Goal: Information Seeking & Learning: Find specific fact

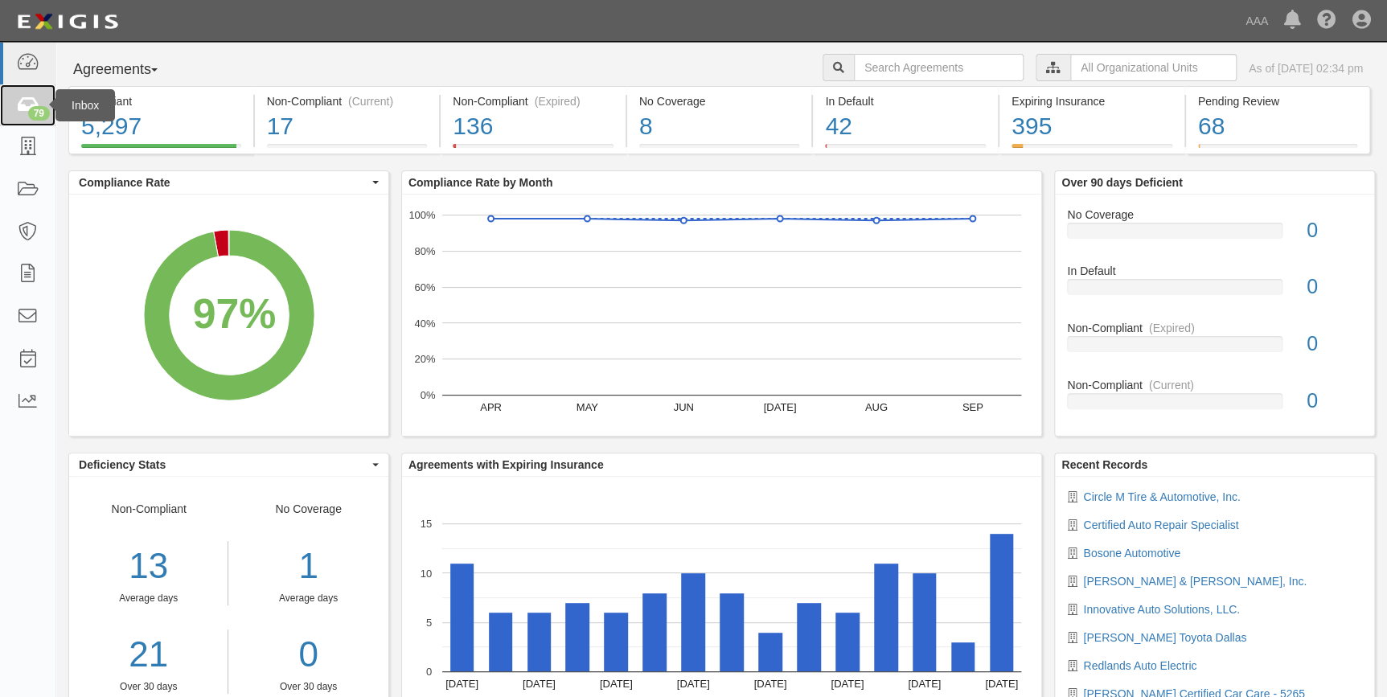
click at [24, 109] on icon at bounding box center [27, 105] width 23 height 18
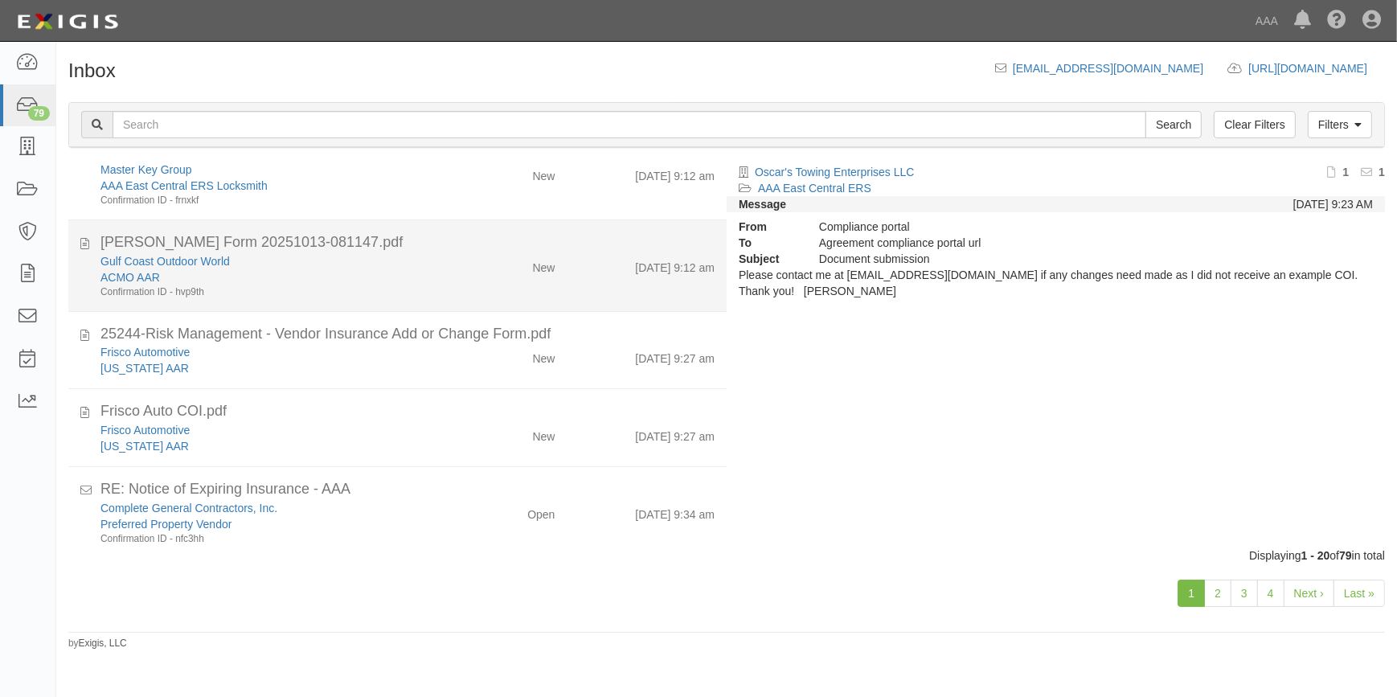
scroll to position [1245, 0]
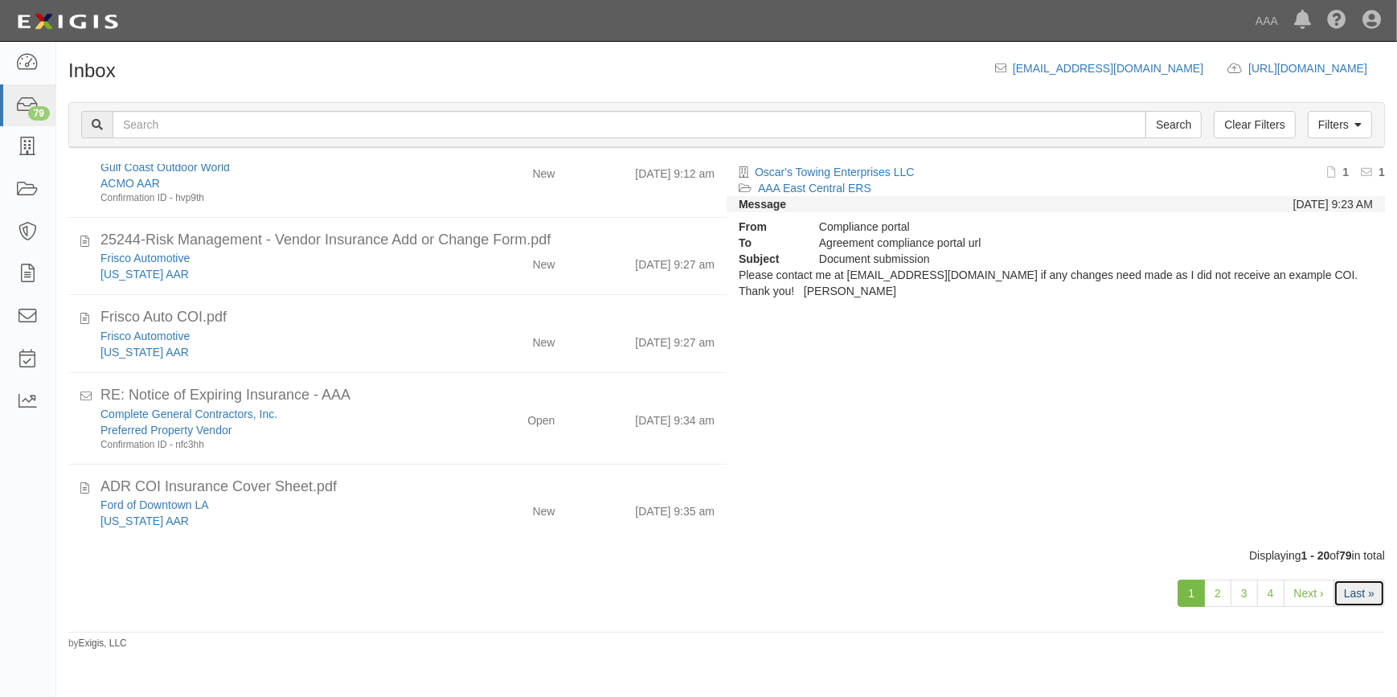
click at [1357, 601] on link "Last »" at bounding box center [1359, 593] width 51 height 27
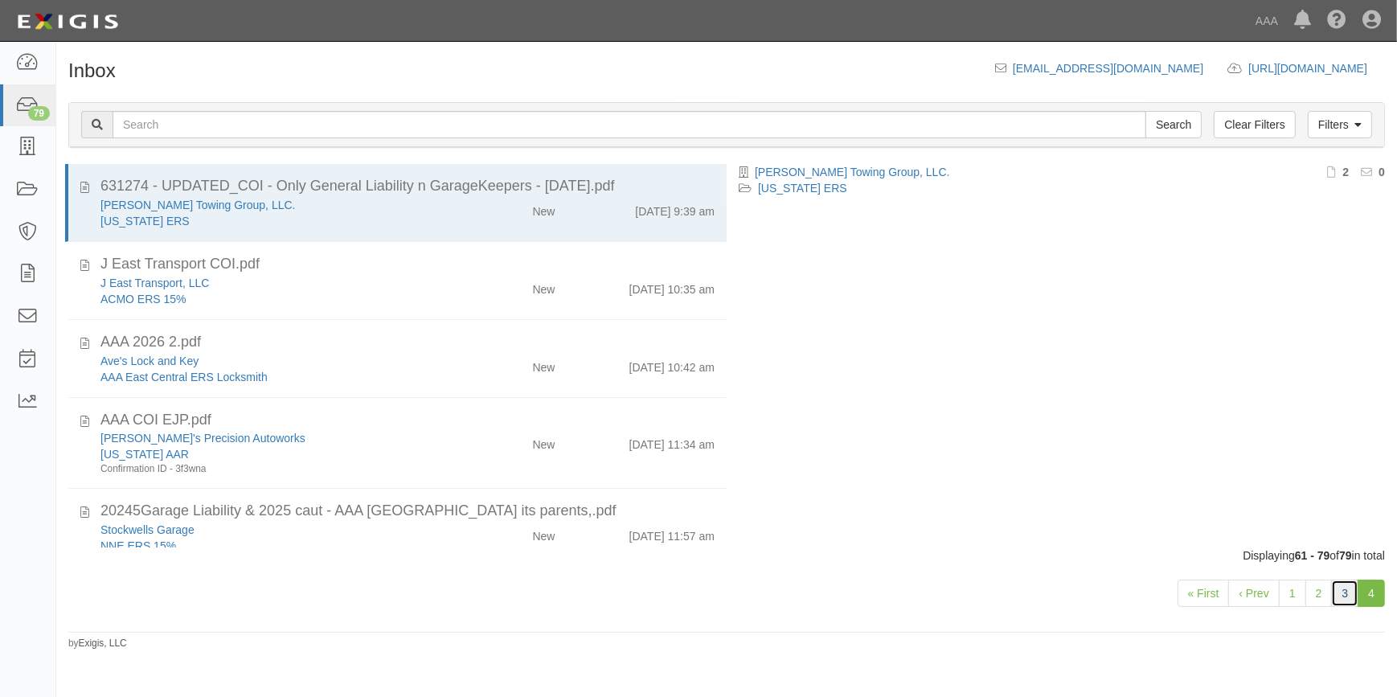
click at [1342, 588] on link "3" at bounding box center [1344, 593] width 27 height 27
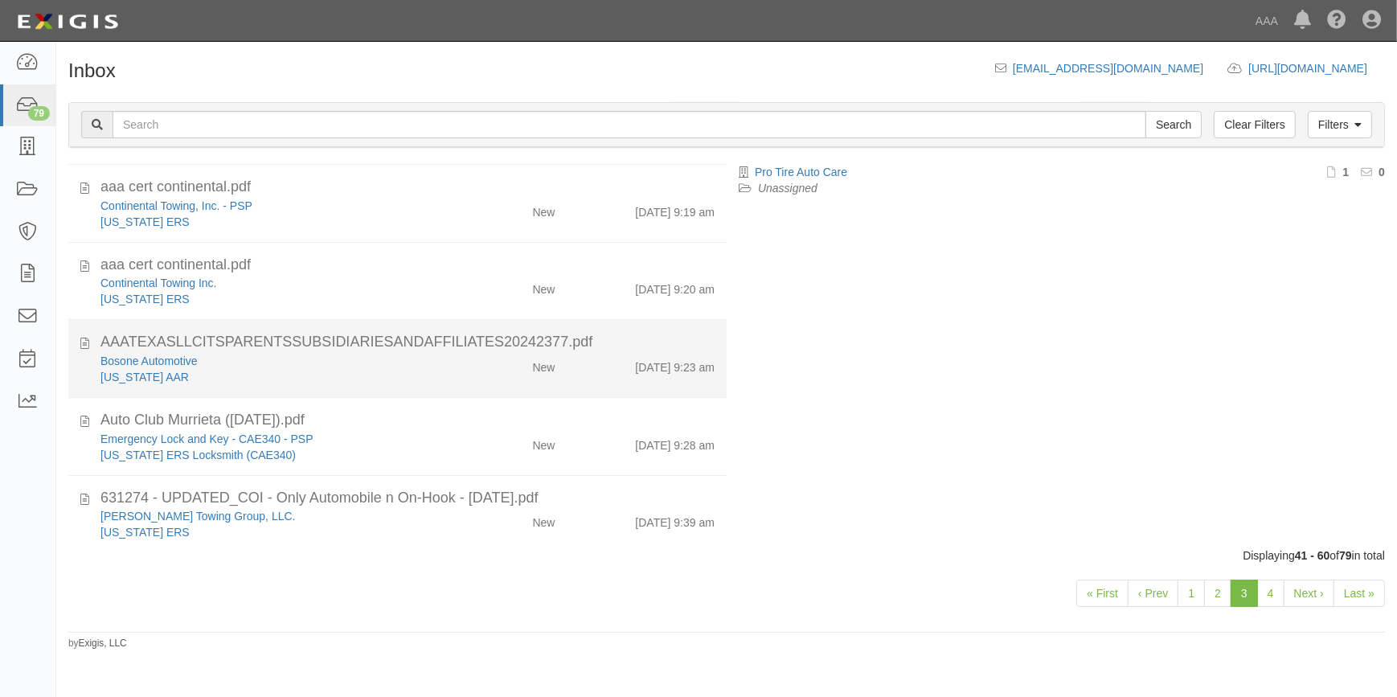
scroll to position [1226, 0]
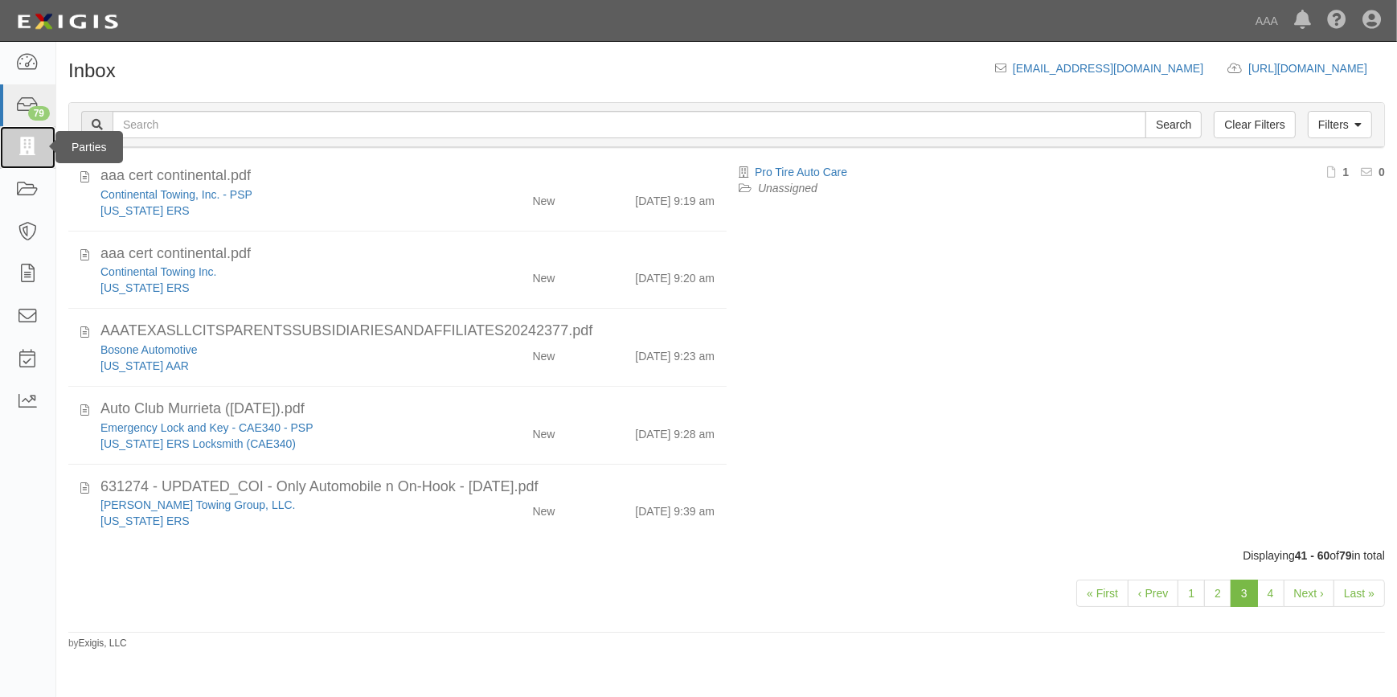
click at [16, 143] on icon at bounding box center [27, 147] width 23 height 18
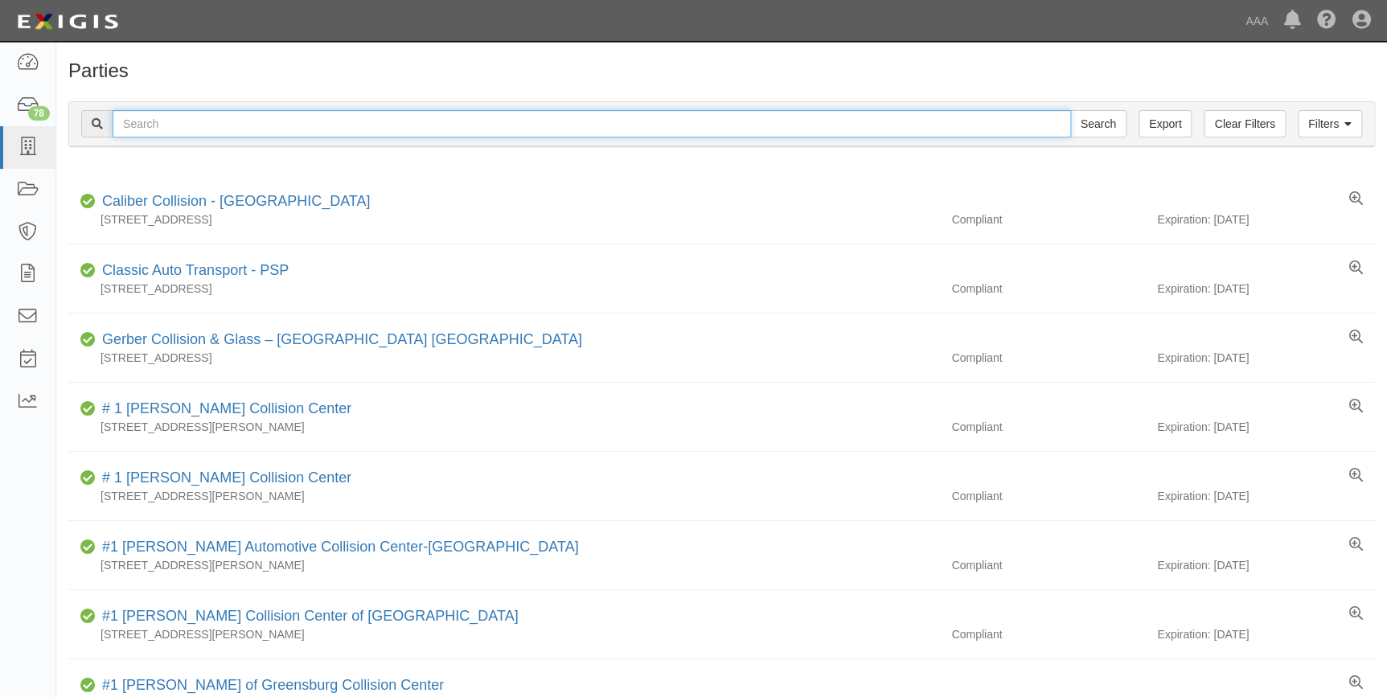
click at [325, 128] on input "text" at bounding box center [592, 123] width 958 height 27
type input "10012"
click at [1070, 110] on input "Search" at bounding box center [1098, 123] width 56 height 27
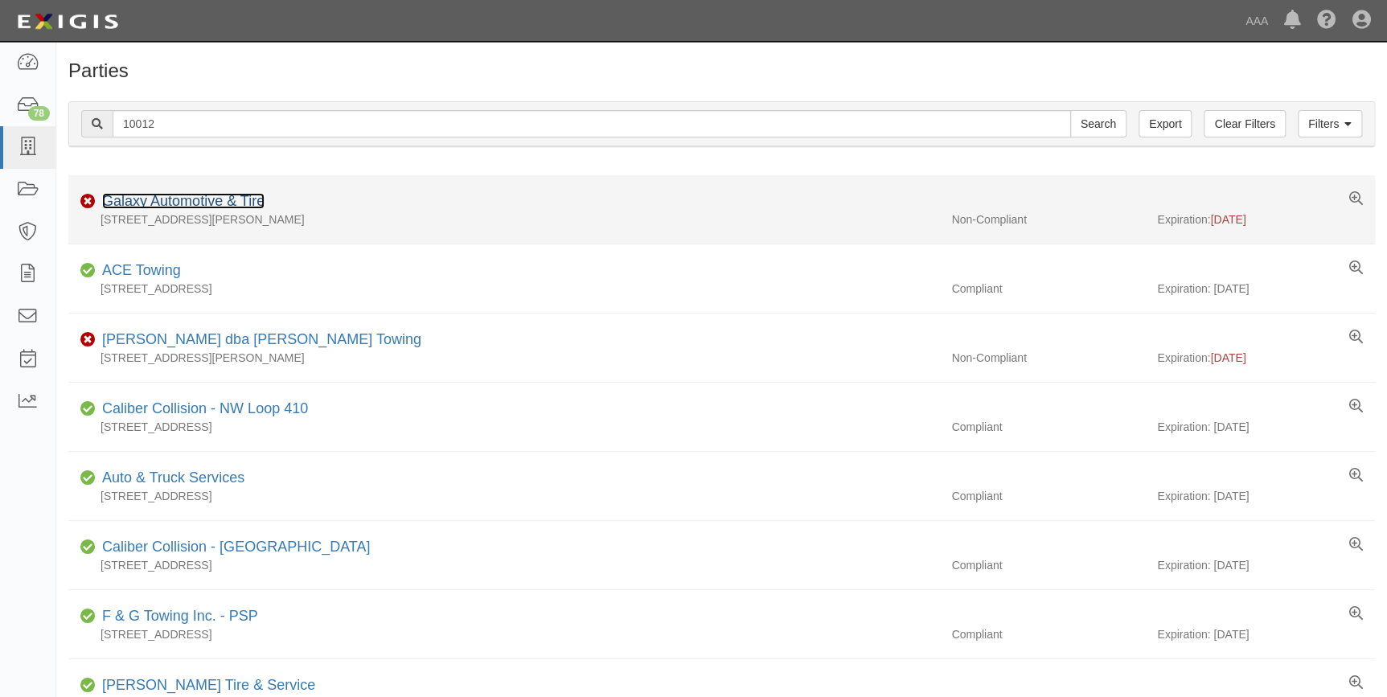
click at [199, 193] on link "Galaxy Automotive & Tire" at bounding box center [183, 201] width 162 height 16
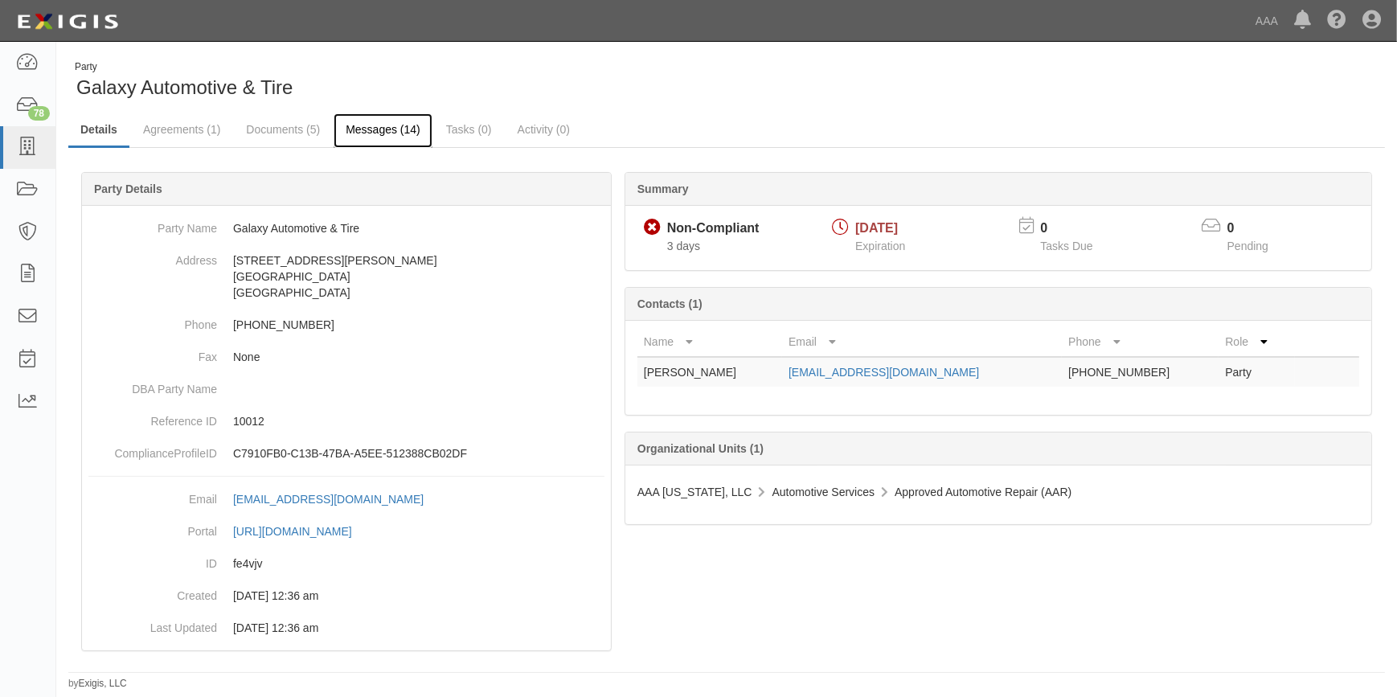
click at [377, 137] on link "Messages (14)" at bounding box center [383, 130] width 99 height 35
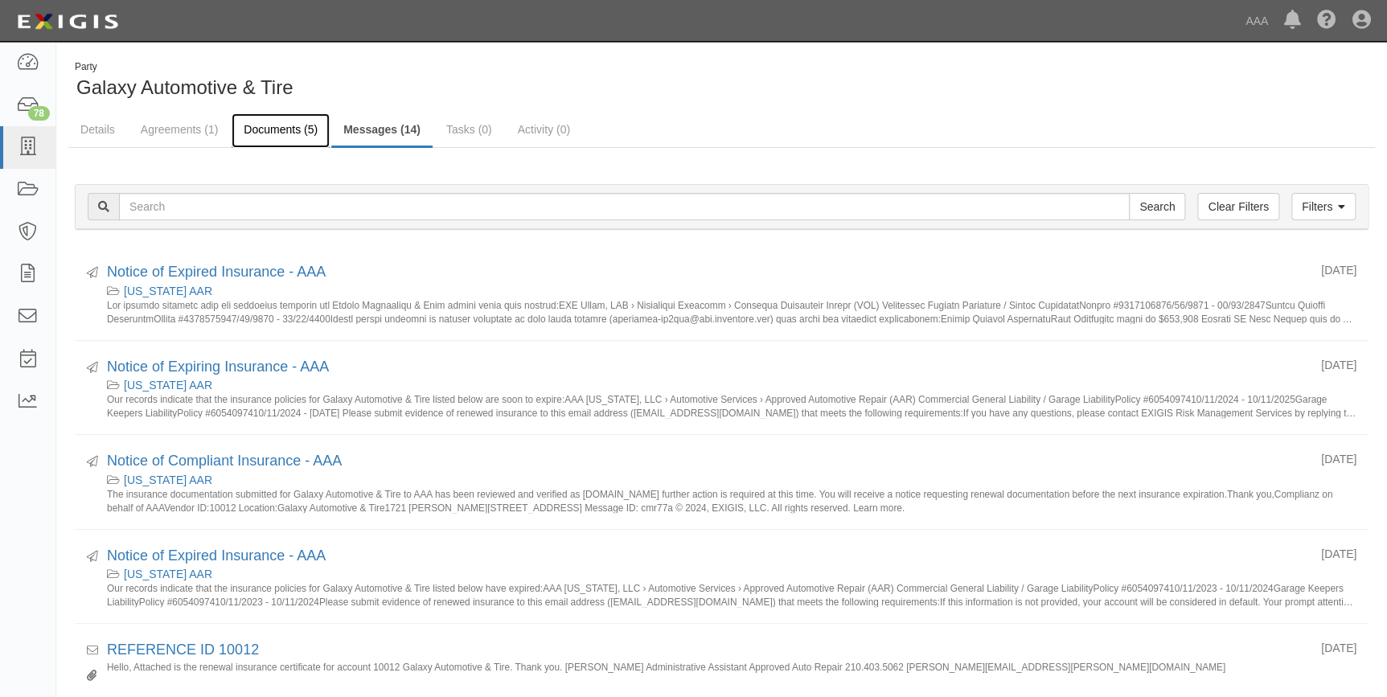
click at [281, 124] on link "Documents (5)" at bounding box center [281, 130] width 98 height 35
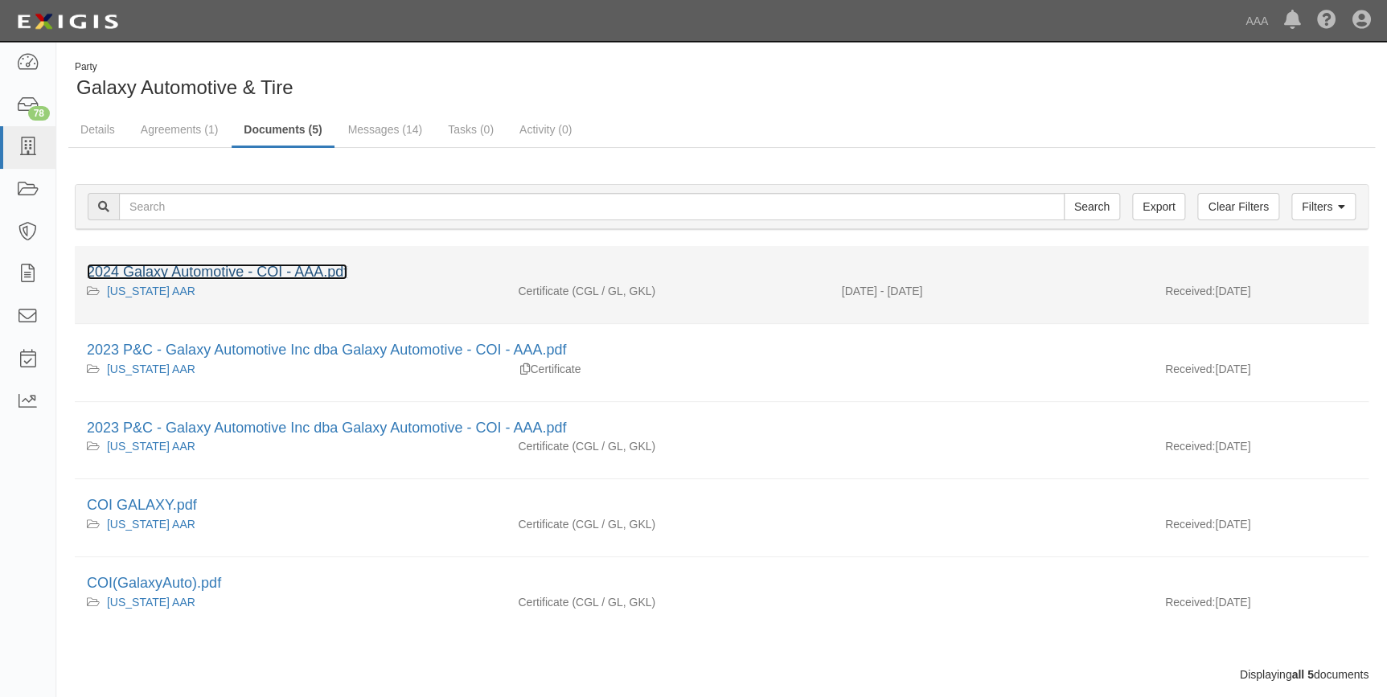
click at [257, 273] on link "2024 Galaxy Automotive - COI - AAA.pdf" at bounding box center [217, 272] width 260 height 16
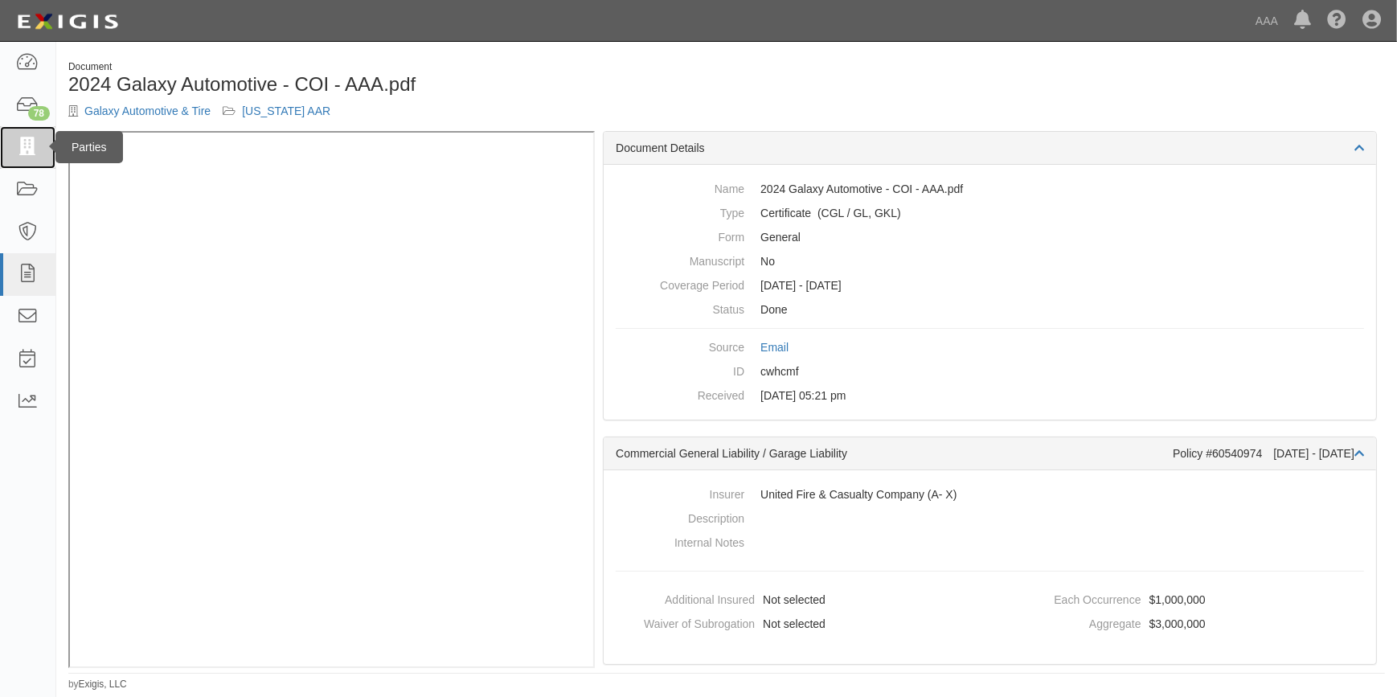
click at [28, 140] on icon at bounding box center [27, 147] width 23 height 18
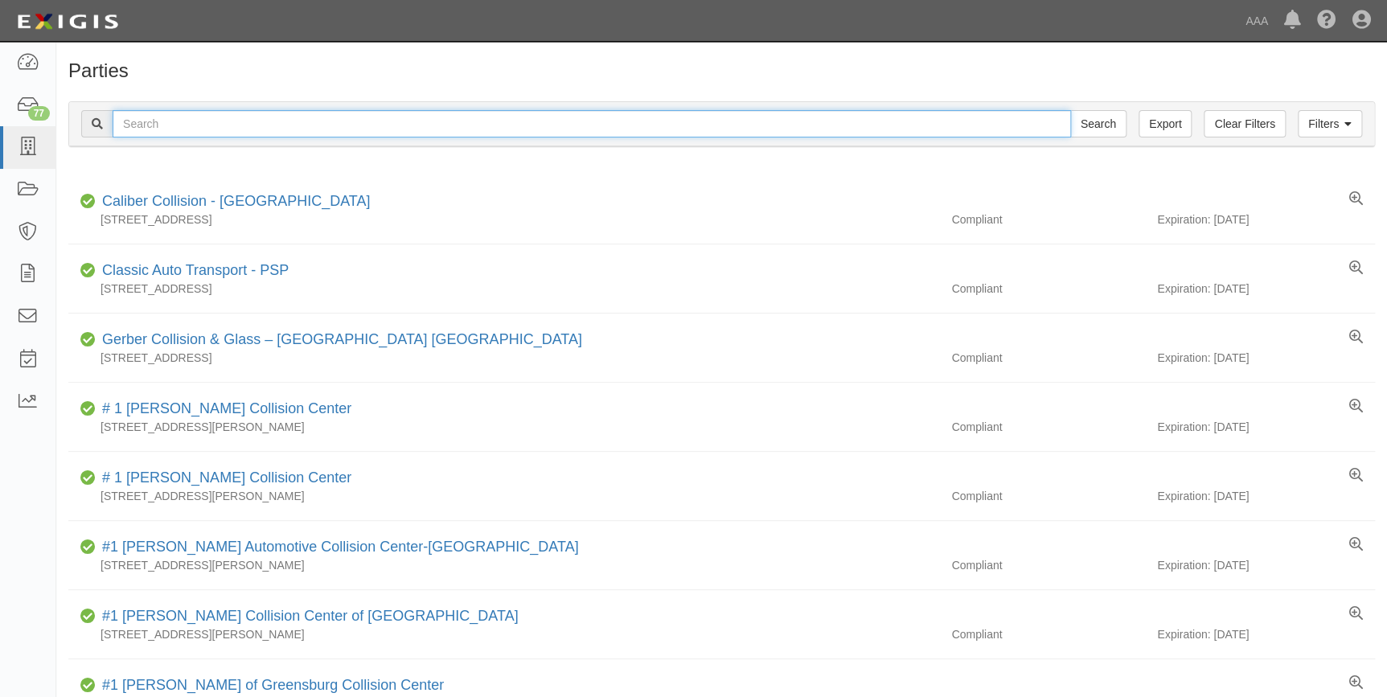
click at [448, 114] on input "text" at bounding box center [592, 123] width 958 height 27
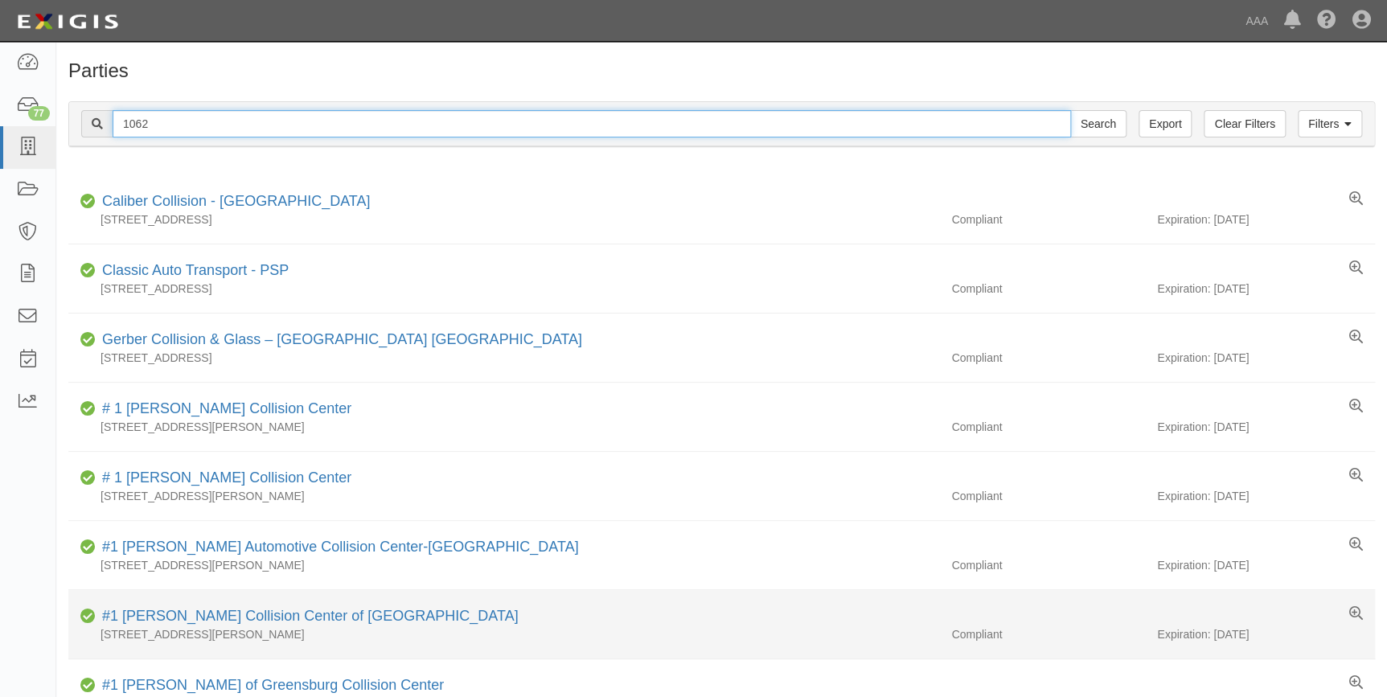
type input "1062"
click at [1070, 110] on input "Search" at bounding box center [1098, 123] width 56 height 27
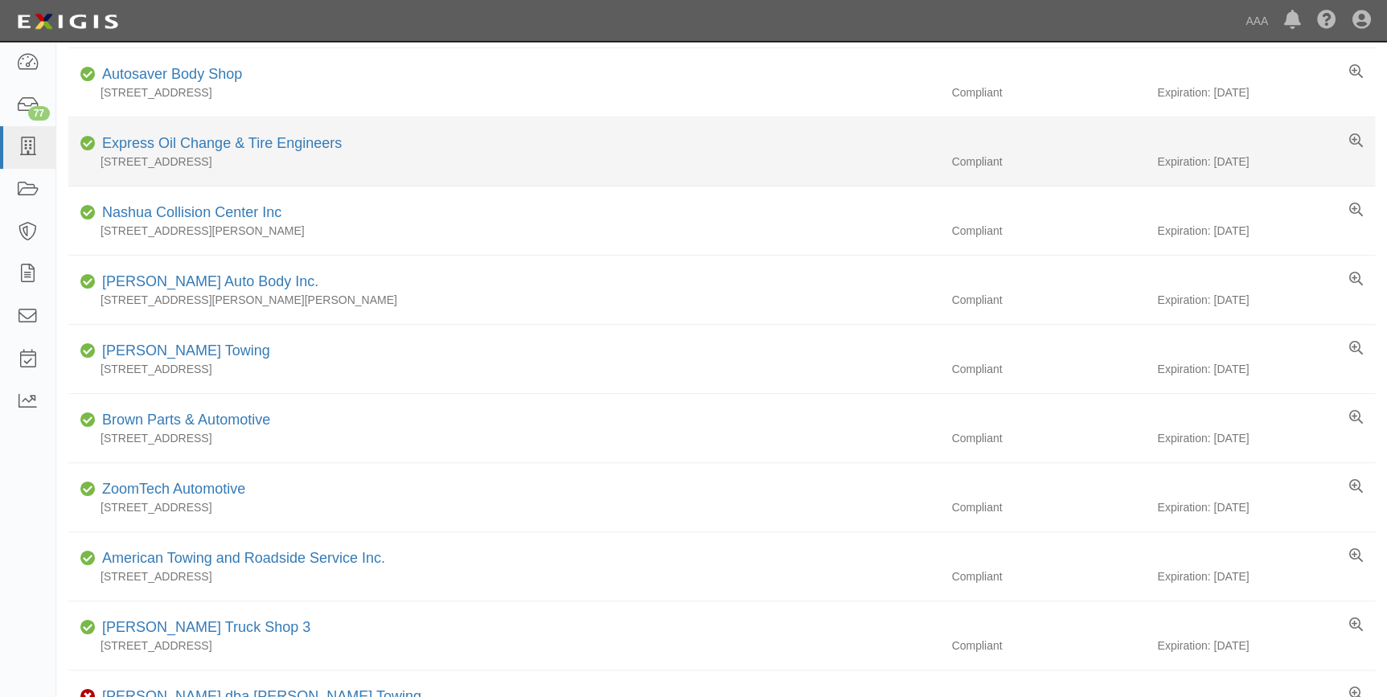
scroll to position [292, 0]
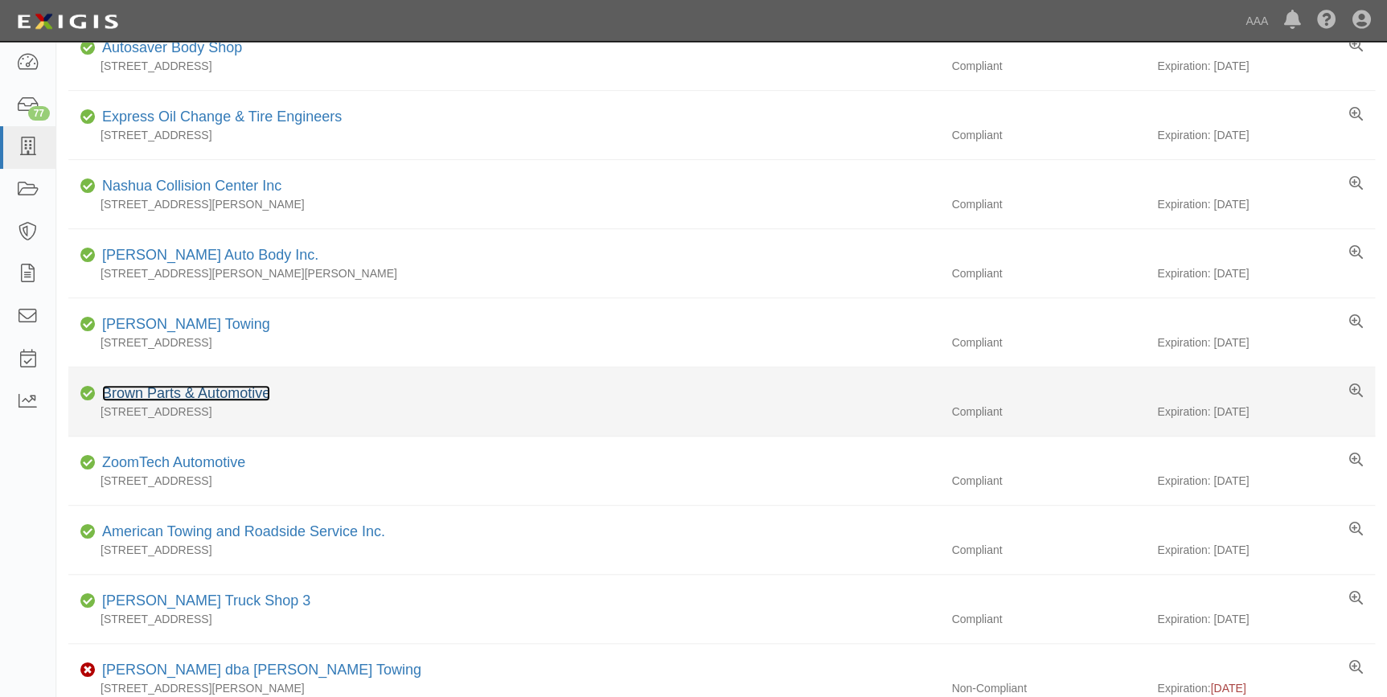
click at [185, 393] on link "Brown Parts & Automotive" at bounding box center [186, 393] width 168 height 16
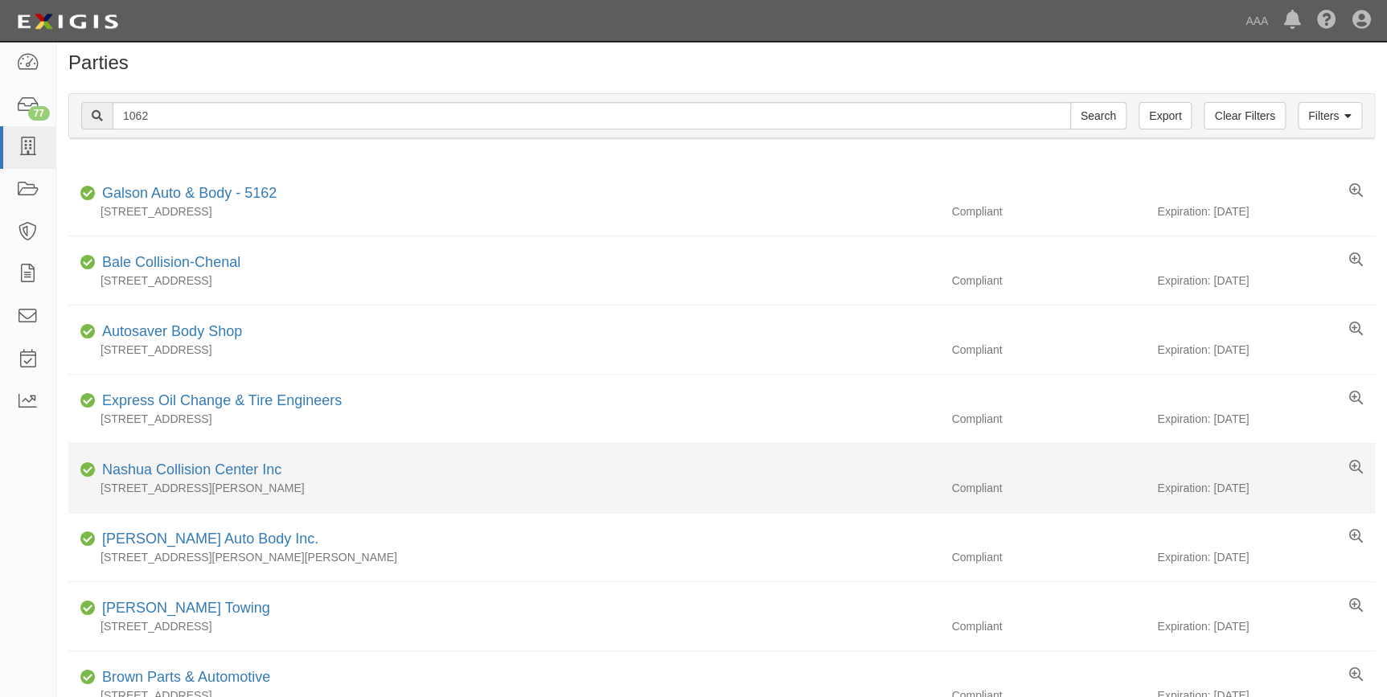
scroll to position [0, 0]
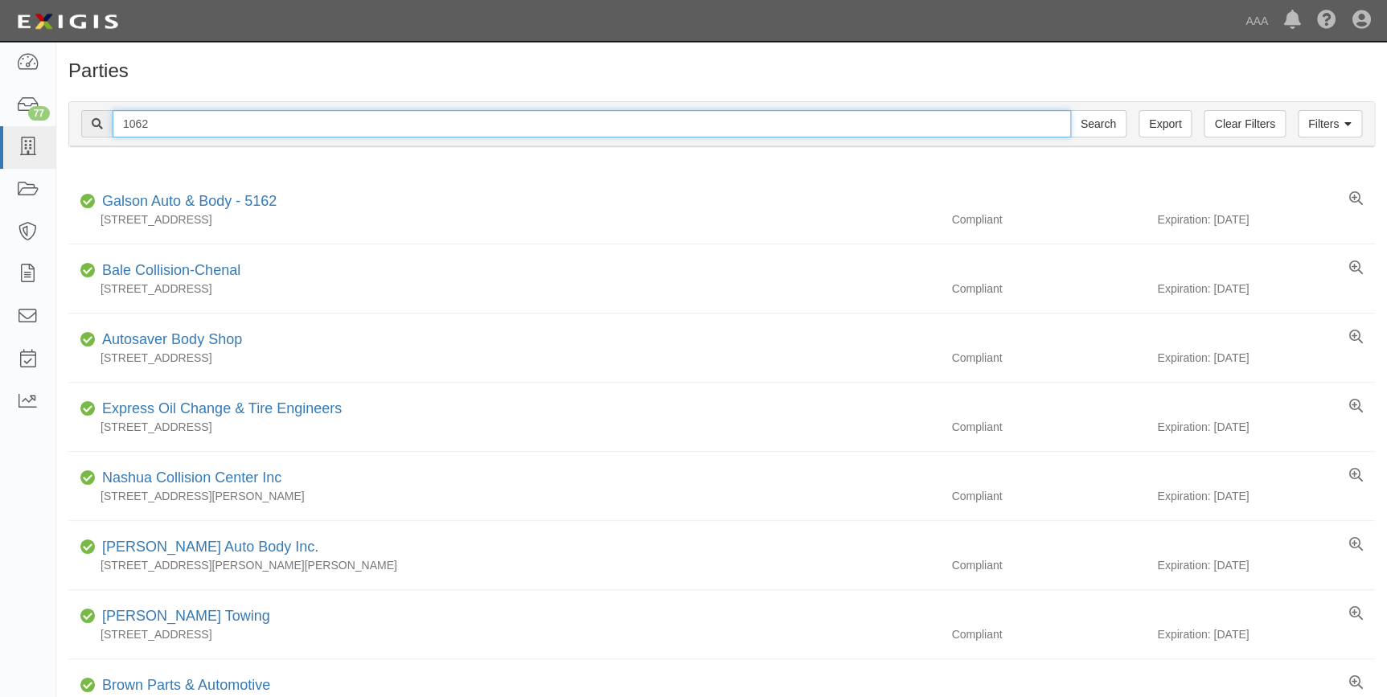
click at [200, 122] on input "1062" at bounding box center [592, 123] width 958 height 27
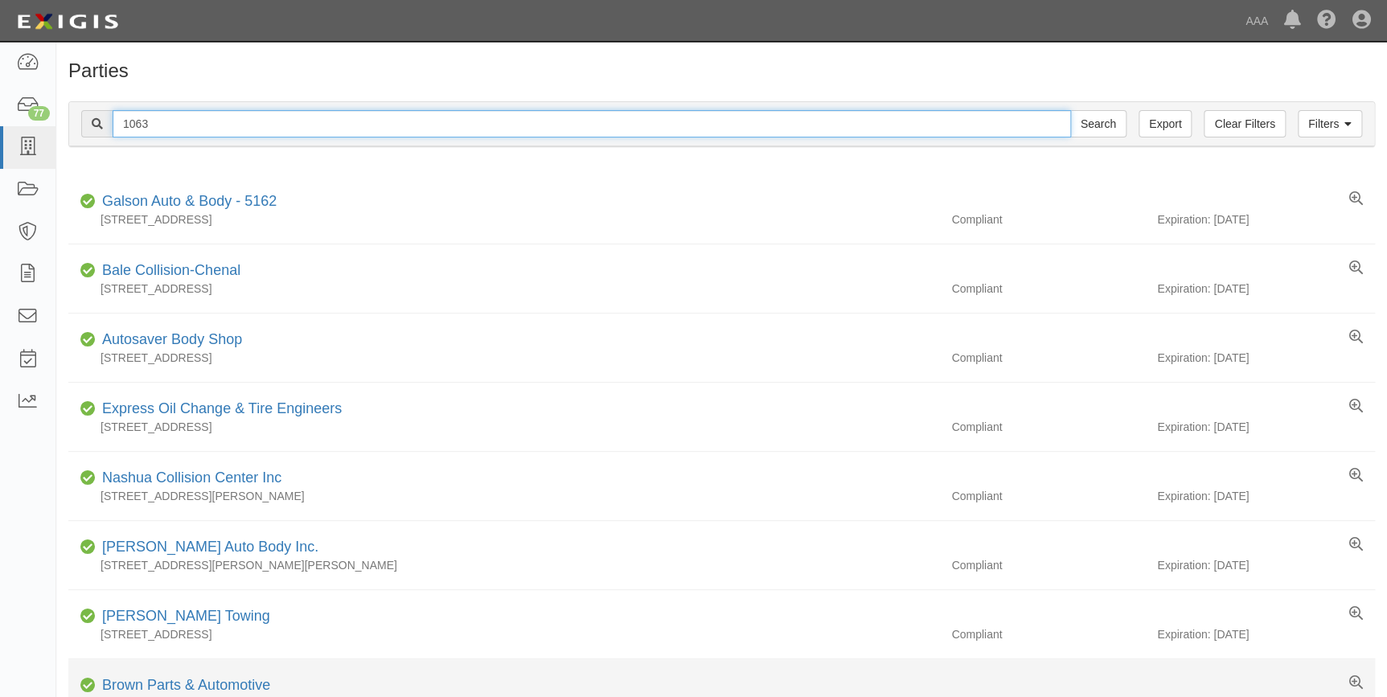
type input "1063"
click at [1070, 110] on input "Search" at bounding box center [1098, 123] width 56 height 27
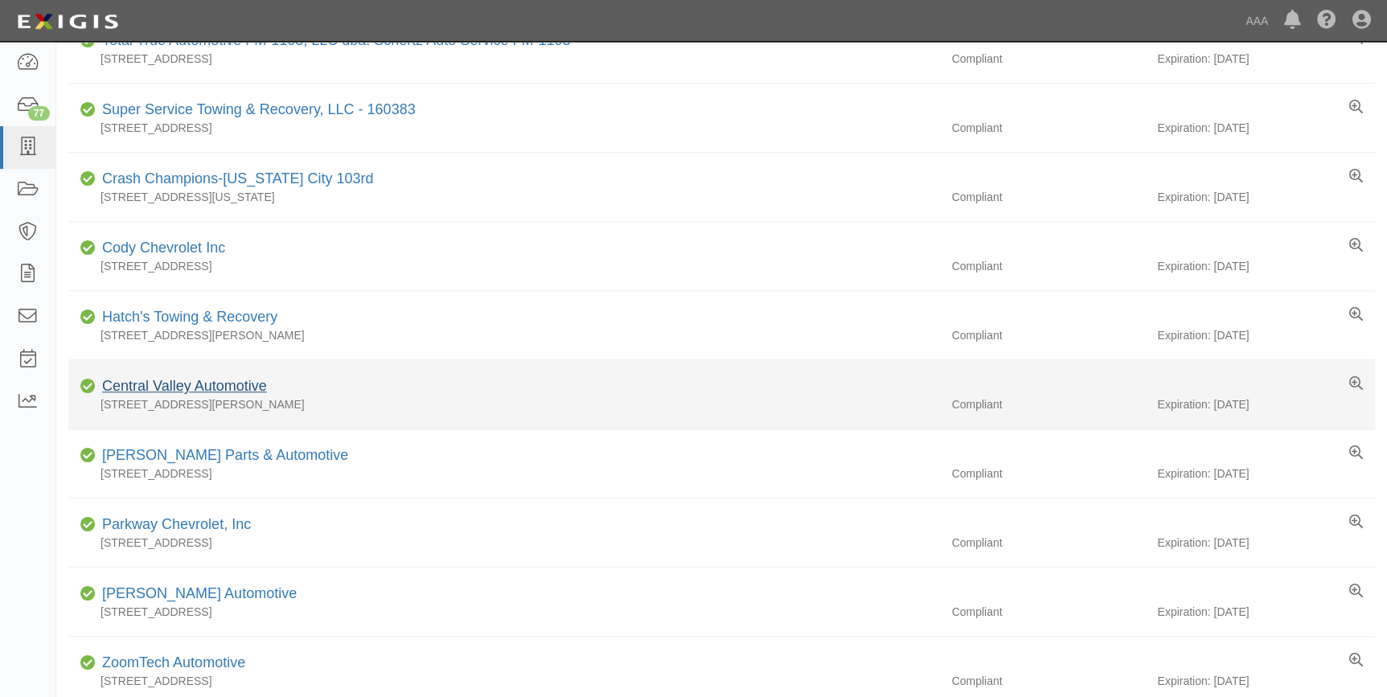
scroll to position [438, 0]
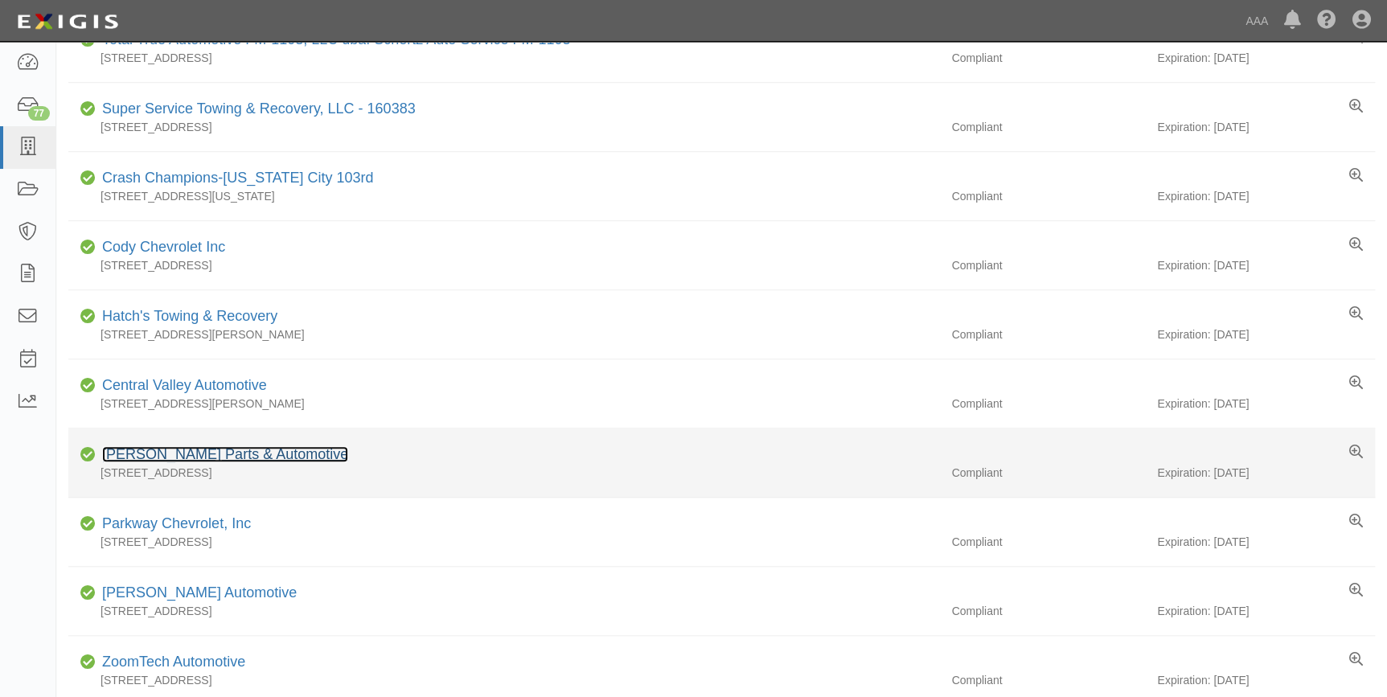
click at [211, 455] on link "Don Brown Parts & Automotive" at bounding box center [225, 454] width 246 height 16
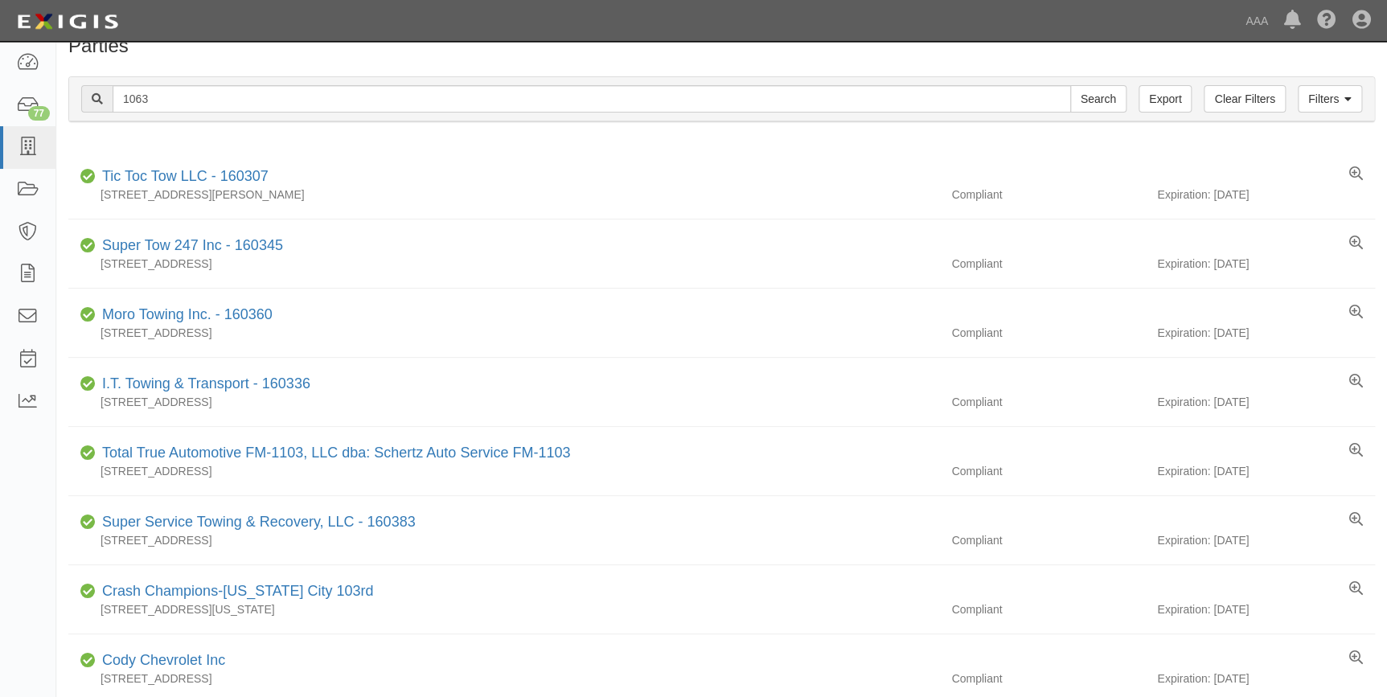
scroll to position [0, 0]
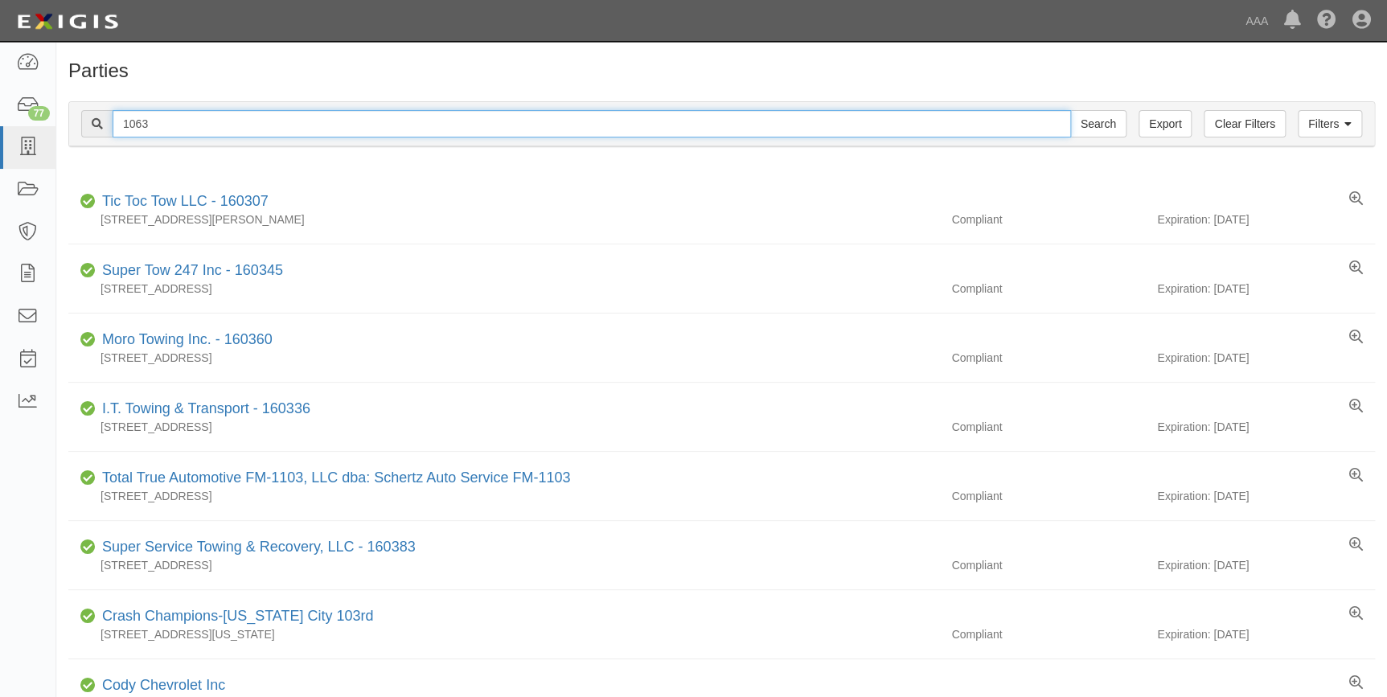
drag, startPoint x: 205, startPoint y: 123, endPoint x: 104, endPoint y: 127, distance: 101.4
click at [104, 127] on div "1063 Search" at bounding box center [603, 123] width 1045 height 27
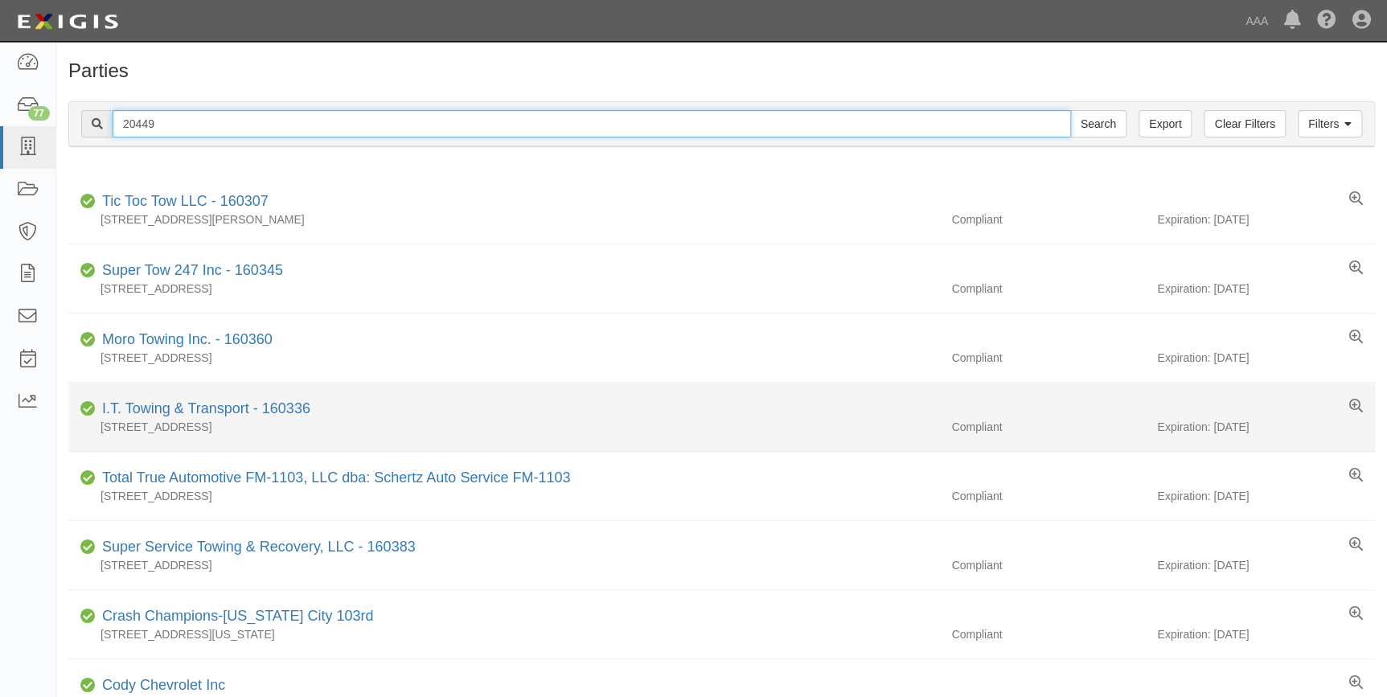
type input "20449"
click at [1070, 110] on input "Search" at bounding box center [1098, 123] width 56 height 27
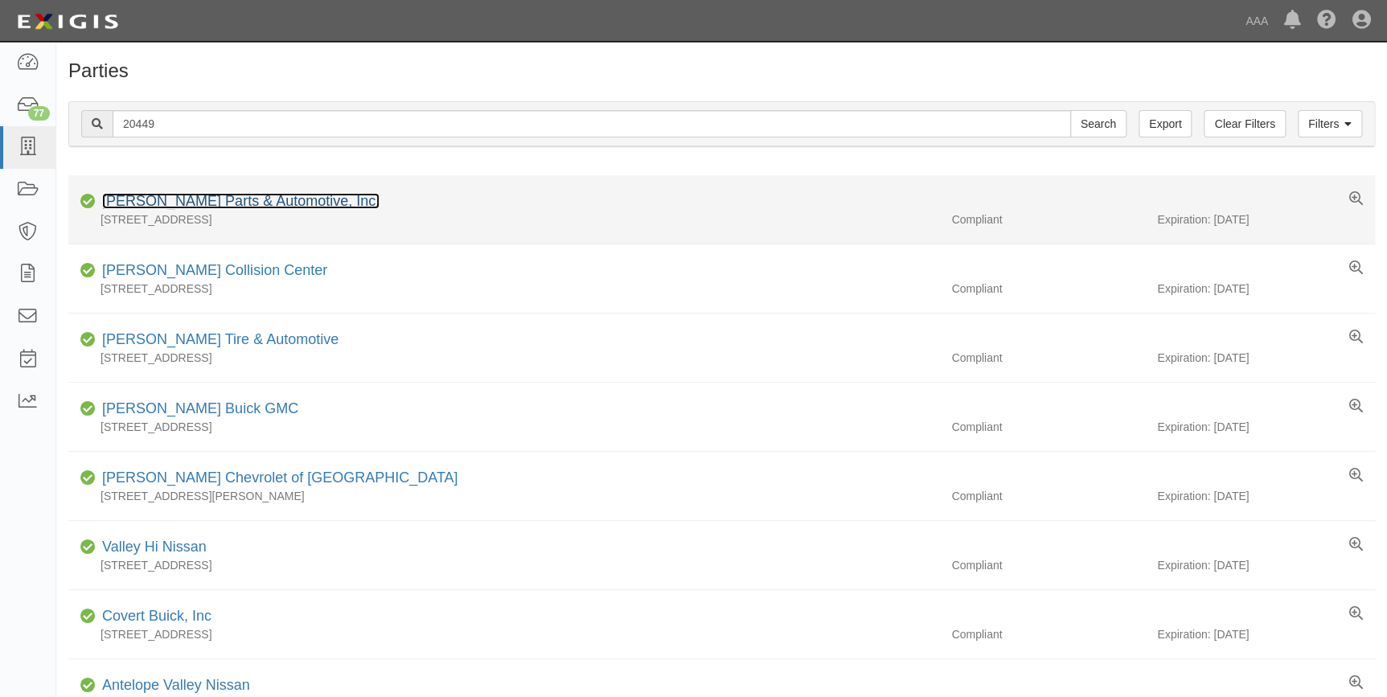
click at [255, 203] on link "Donald Brown Parts & Automotive, Inc." at bounding box center [240, 201] width 277 height 16
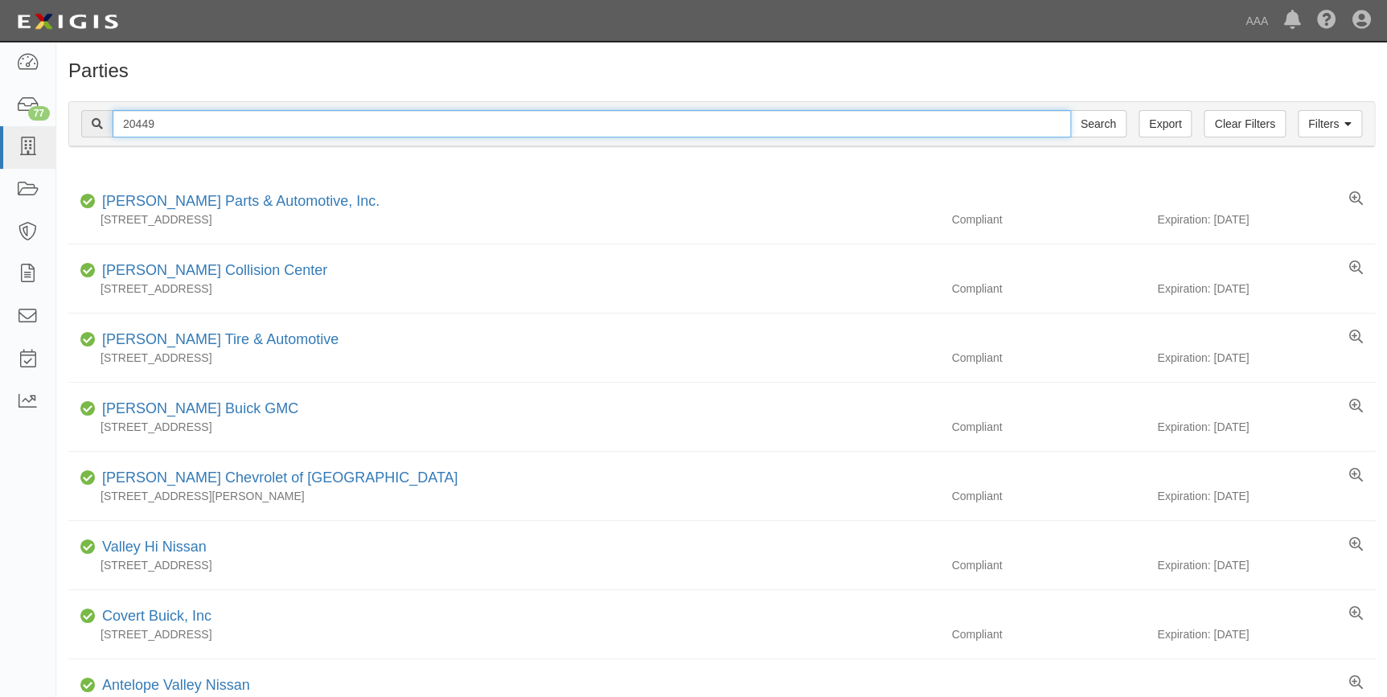
drag, startPoint x: 222, startPoint y: 125, endPoint x: 117, endPoint y: 129, distance: 105.4
click at [117, 129] on input "20449" at bounding box center [592, 123] width 958 height 27
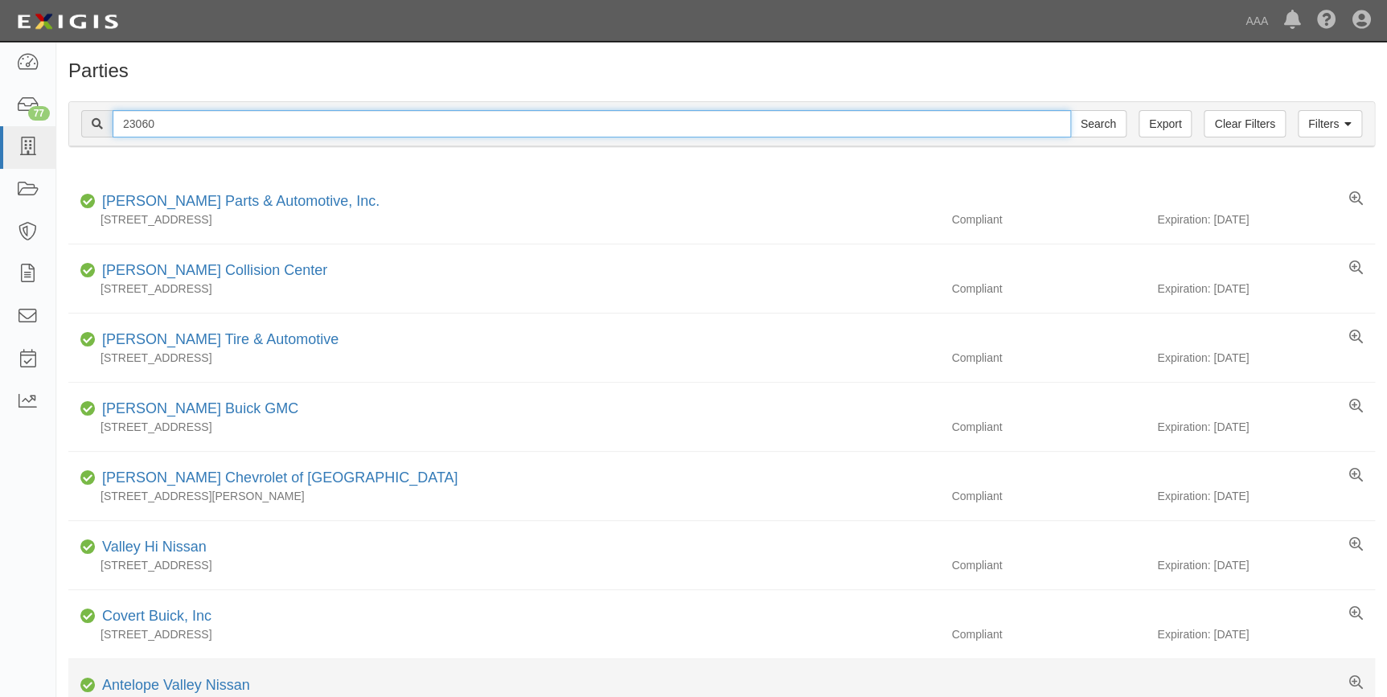
type input "23060"
click at [1070, 110] on input "Search" at bounding box center [1098, 123] width 56 height 27
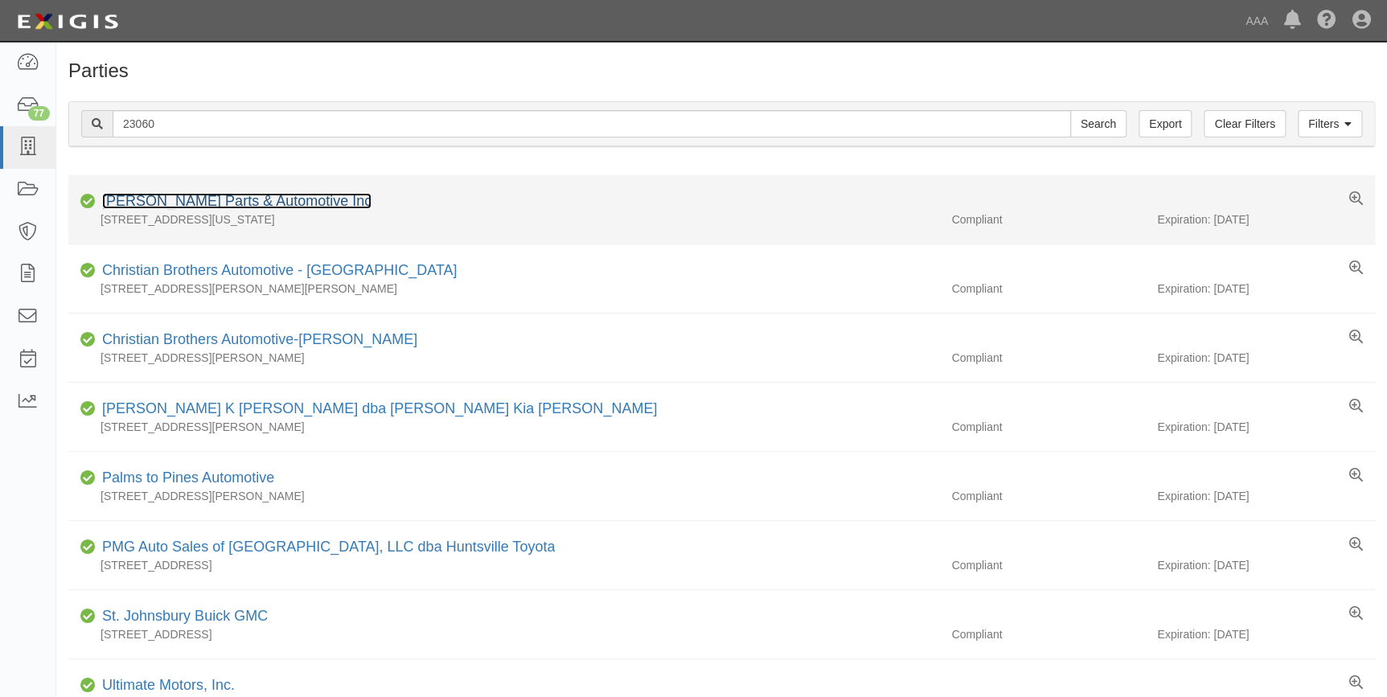
click at [197, 200] on link "[PERSON_NAME] Parts & Automotive Inc" at bounding box center [236, 201] width 269 height 16
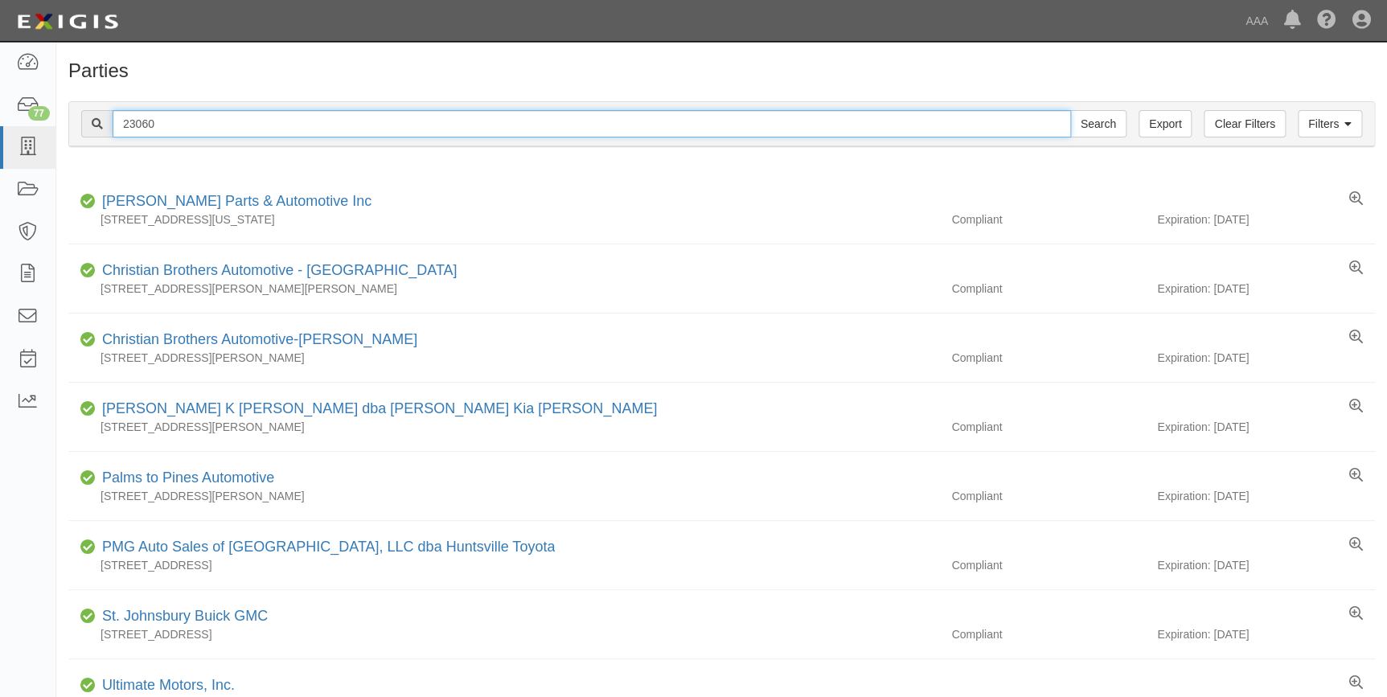
drag, startPoint x: 237, startPoint y: 122, endPoint x: 73, endPoint y: 133, distance: 164.4
click at [72, 132] on div "Filters Clear Filters Export 23060 Search Filters" at bounding box center [721, 124] width 1305 height 44
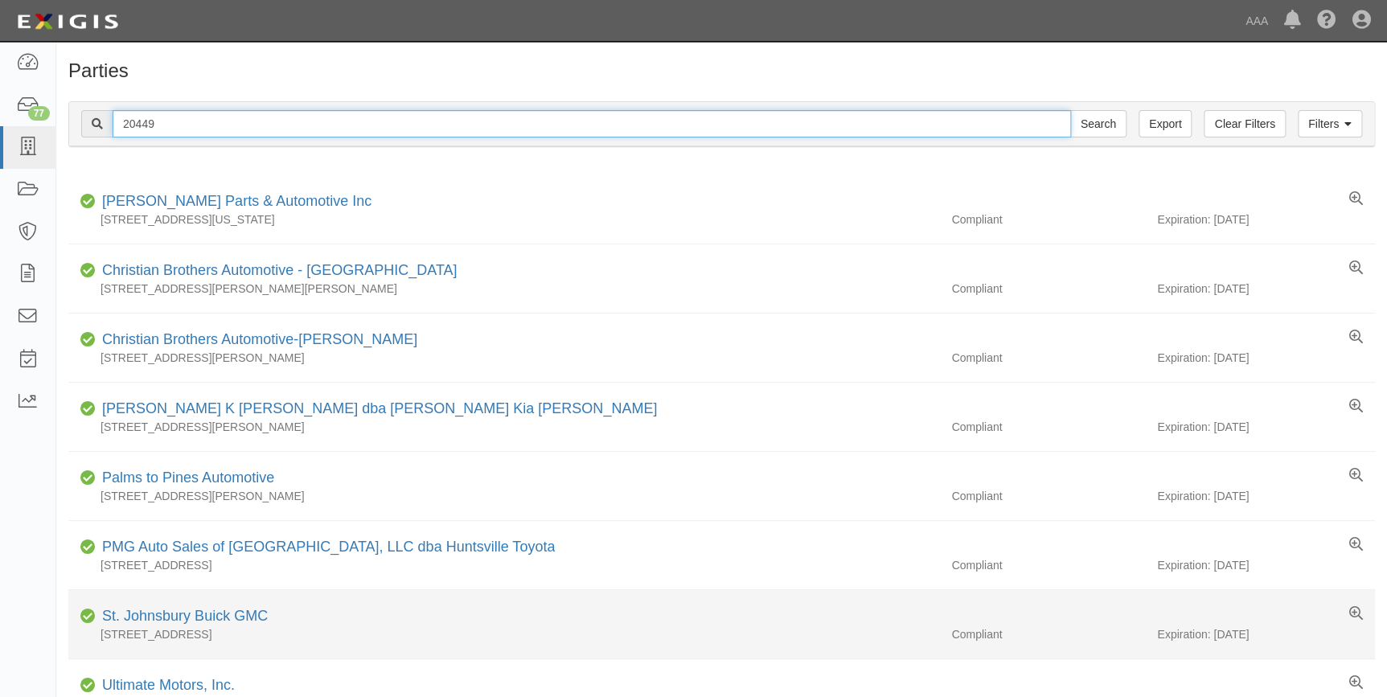
click at [1070, 110] on input "Search" at bounding box center [1098, 123] width 56 height 27
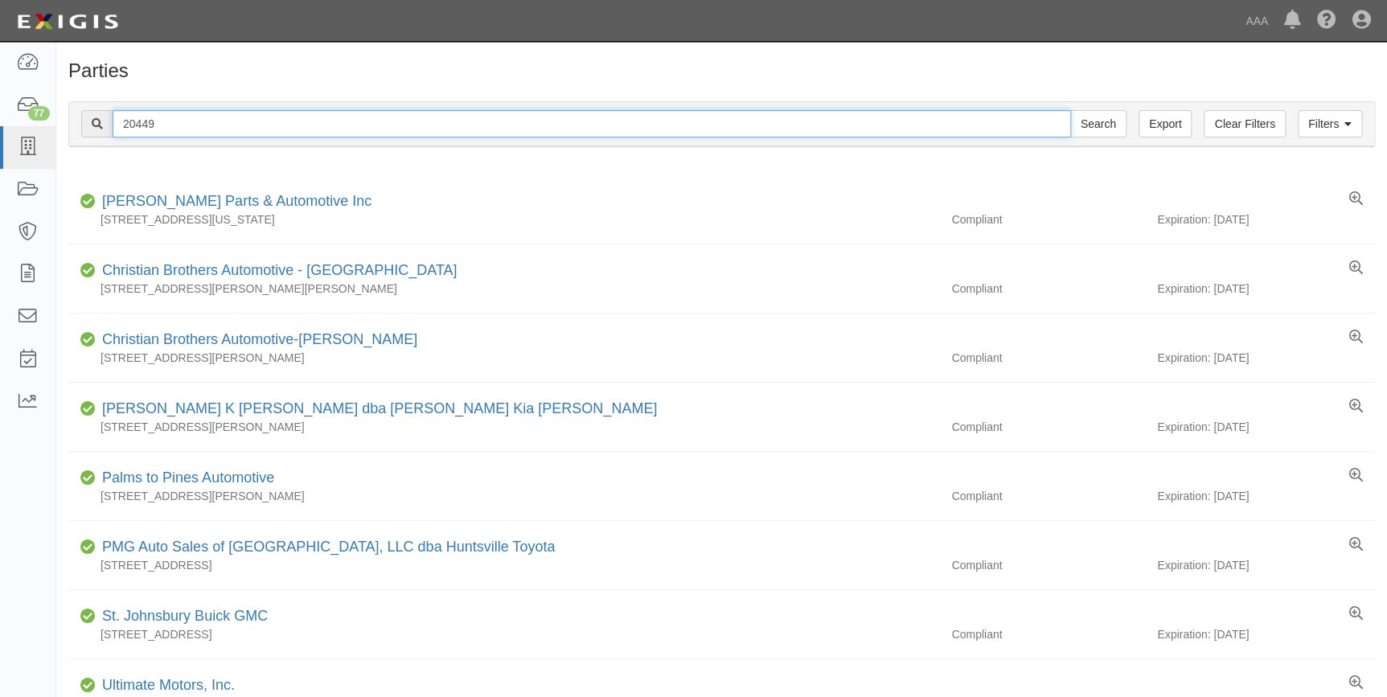
drag, startPoint x: 171, startPoint y: 125, endPoint x: 113, endPoint y: 131, distance: 59.0
click at [113, 130] on input "20449" at bounding box center [592, 123] width 958 height 27
type input "1063"
click at [1070, 110] on input "Search" at bounding box center [1098, 123] width 56 height 27
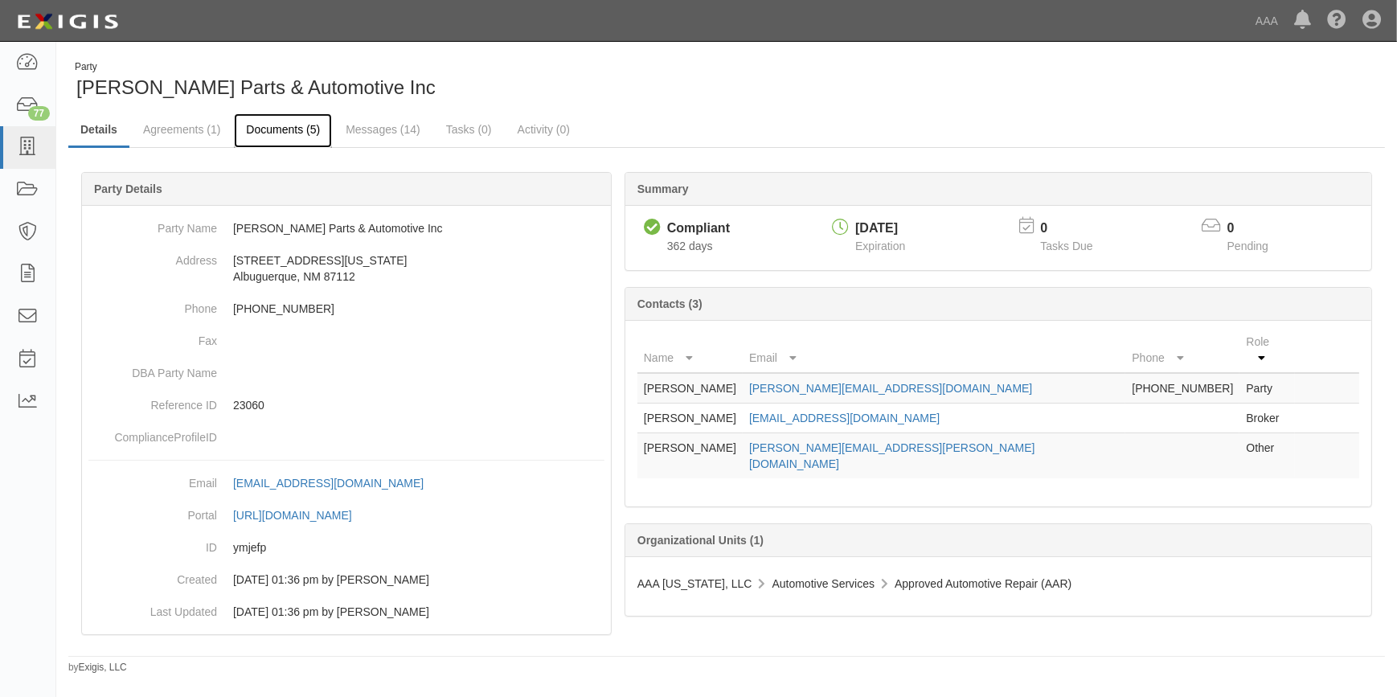
click at [288, 132] on link "Documents (5)" at bounding box center [283, 130] width 98 height 35
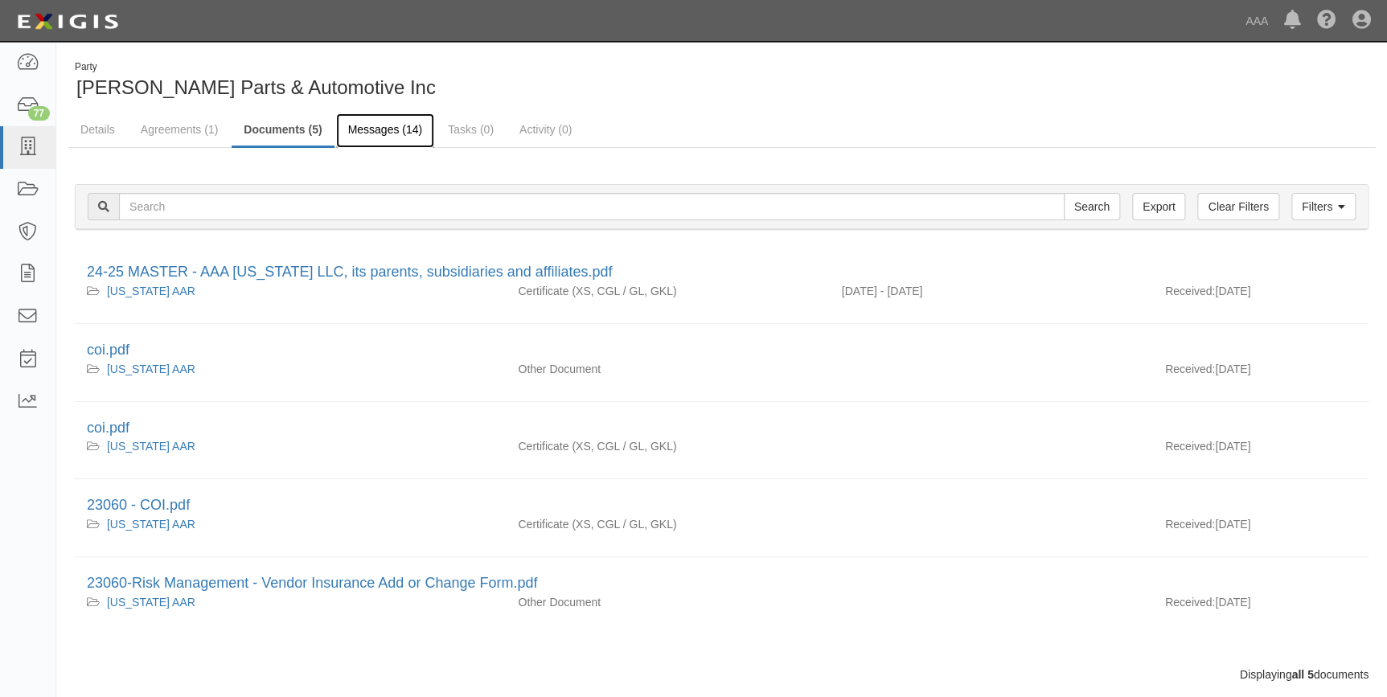
click at [375, 129] on link "Messages (14)" at bounding box center [385, 130] width 99 height 35
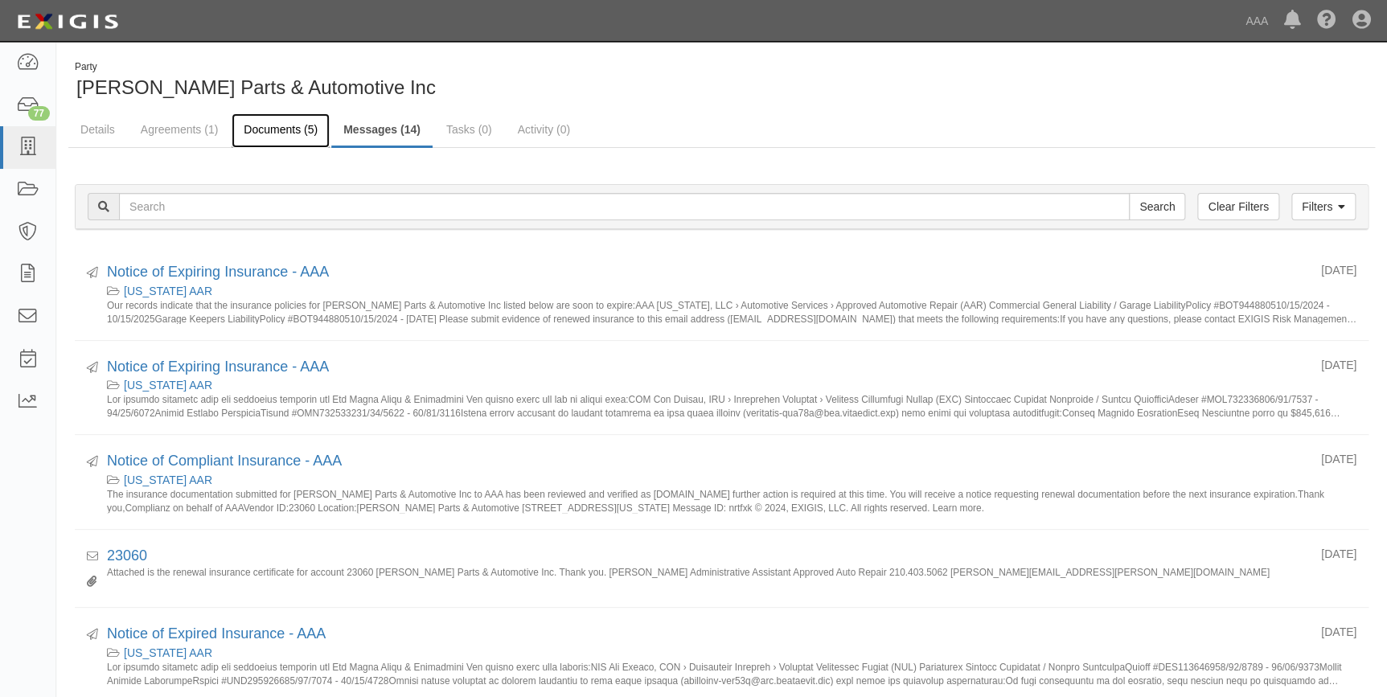
click at [274, 129] on link "Documents (5)" at bounding box center [281, 130] width 98 height 35
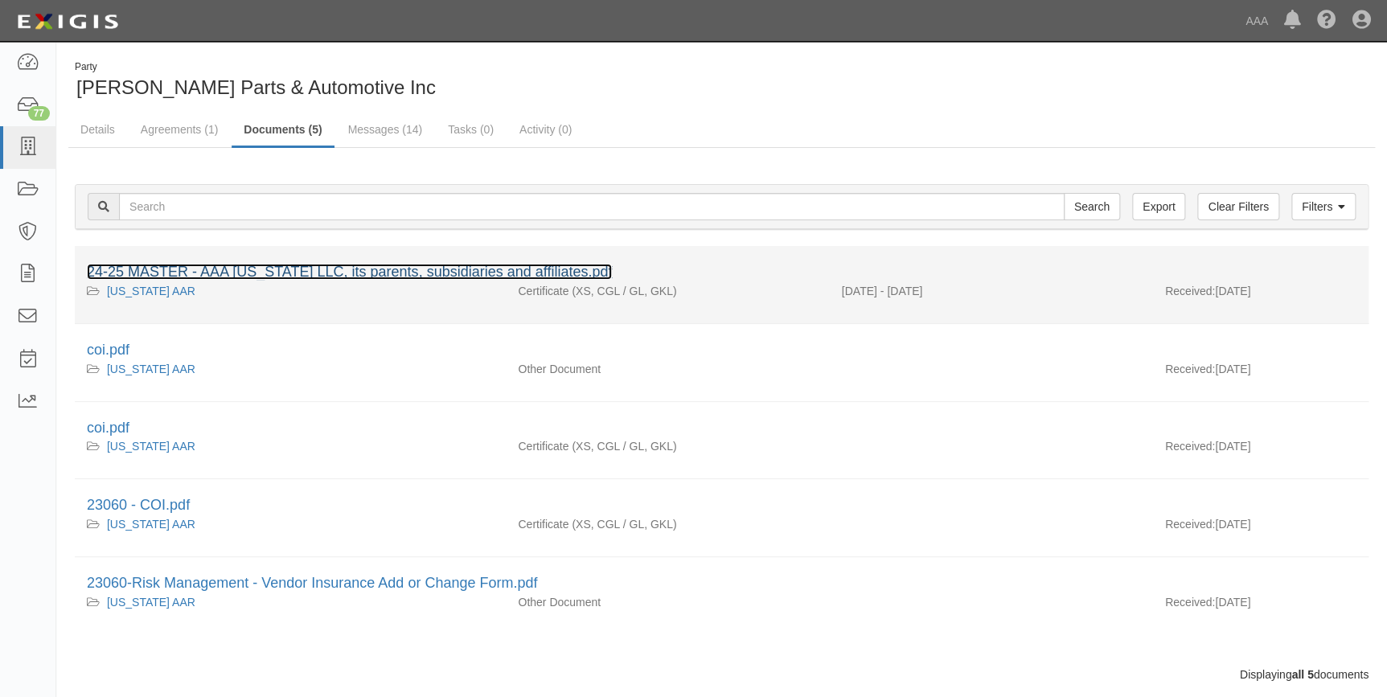
click at [257, 272] on link "24-25 MASTER - AAA [US_STATE] LLC, its parents, subsidiaries and affiliates.pdf" at bounding box center [349, 272] width 525 height 16
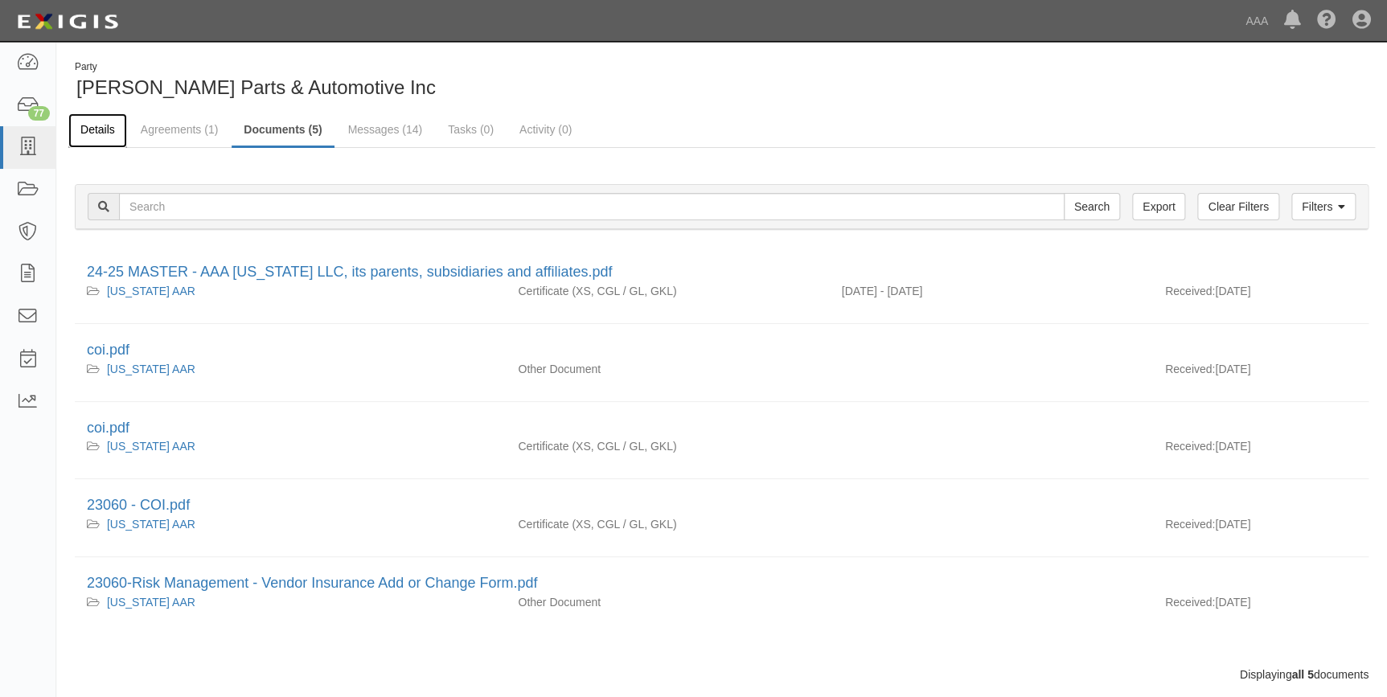
click at [107, 127] on link "Details" at bounding box center [97, 130] width 59 height 35
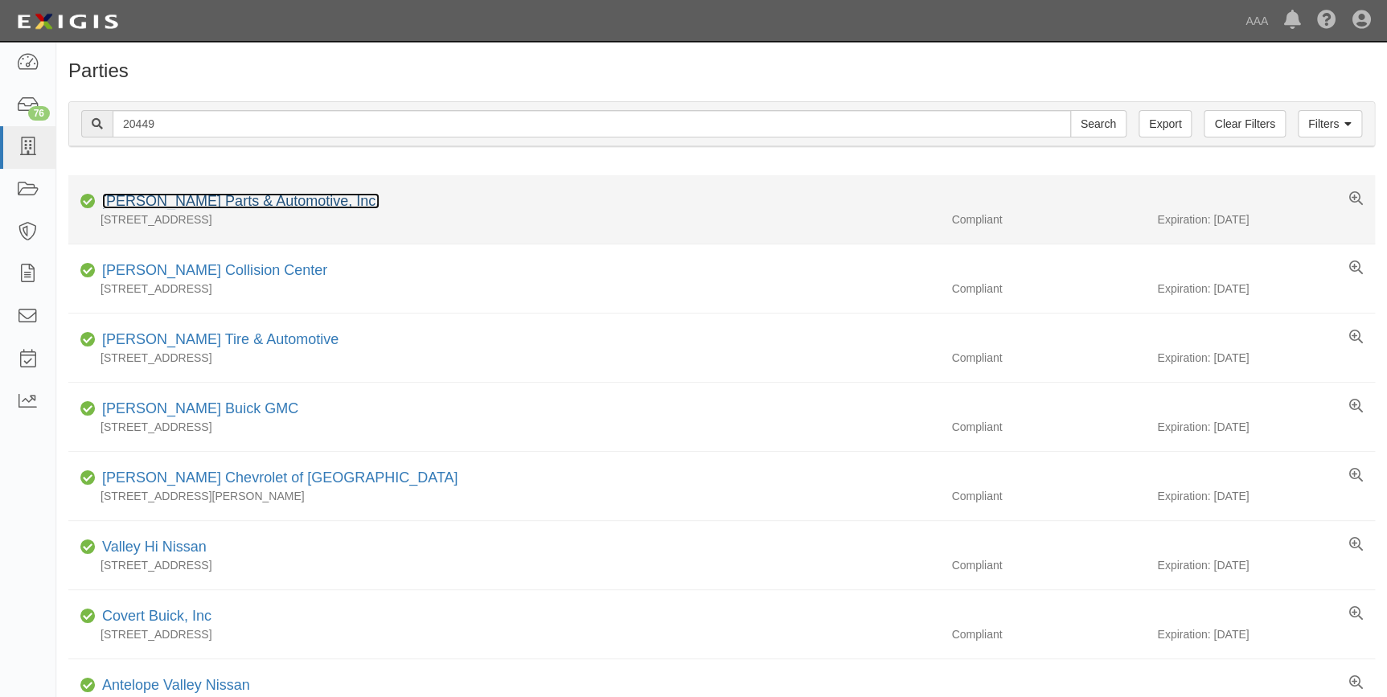
click at [225, 208] on link "Donald Brown Parts & Automotive, Inc." at bounding box center [240, 201] width 277 height 16
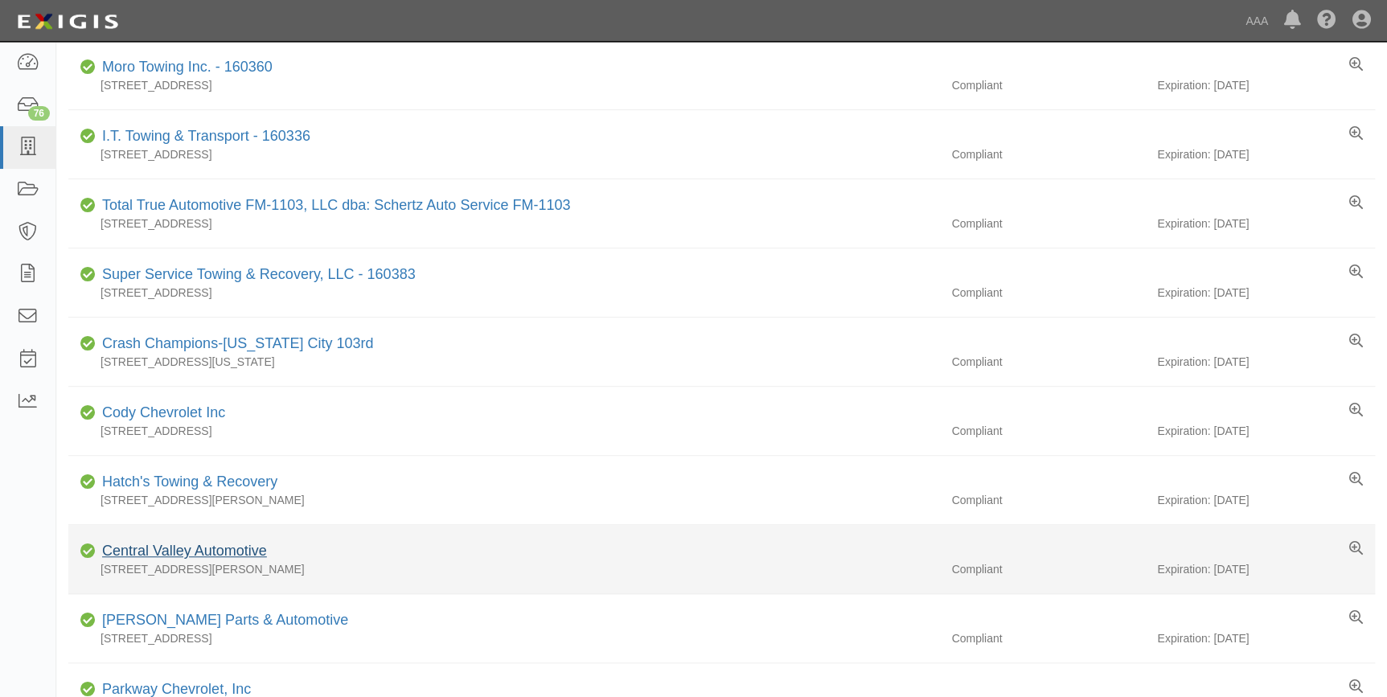
scroll to position [292, 0]
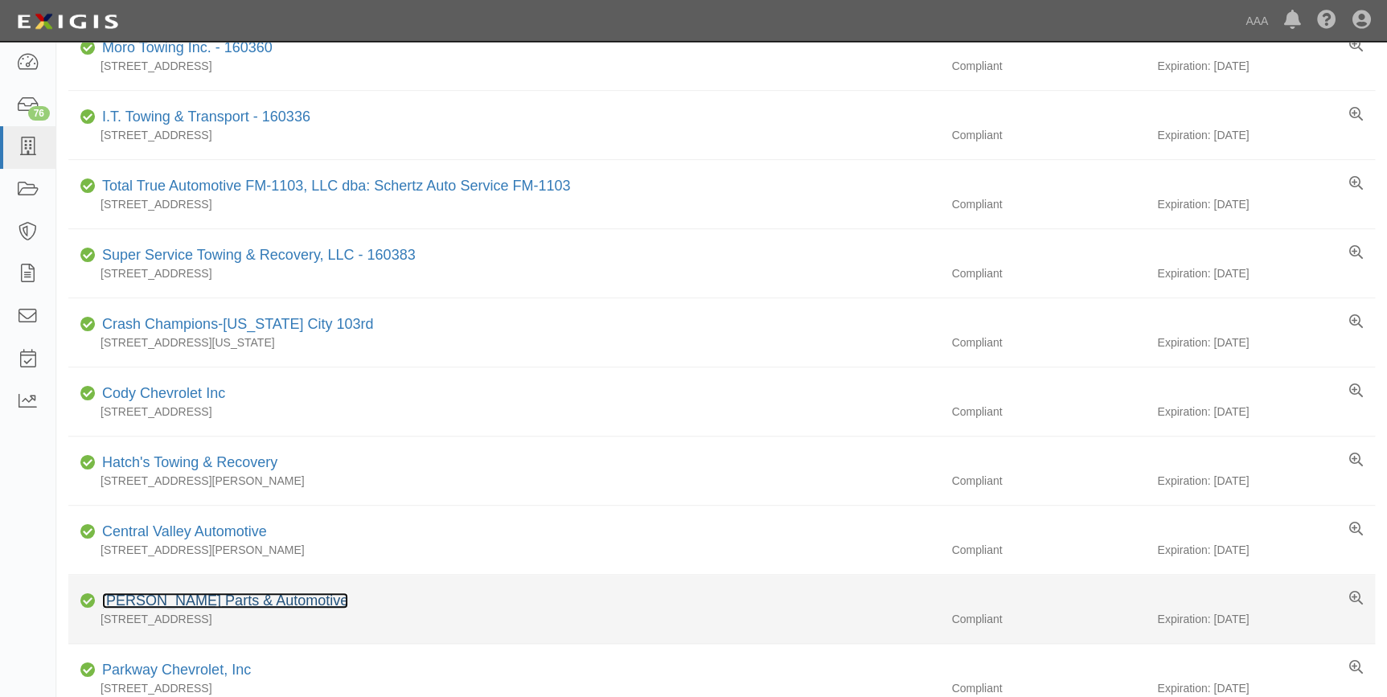
click at [169, 604] on link "Don Brown Parts & Automotive" at bounding box center [225, 600] width 246 height 16
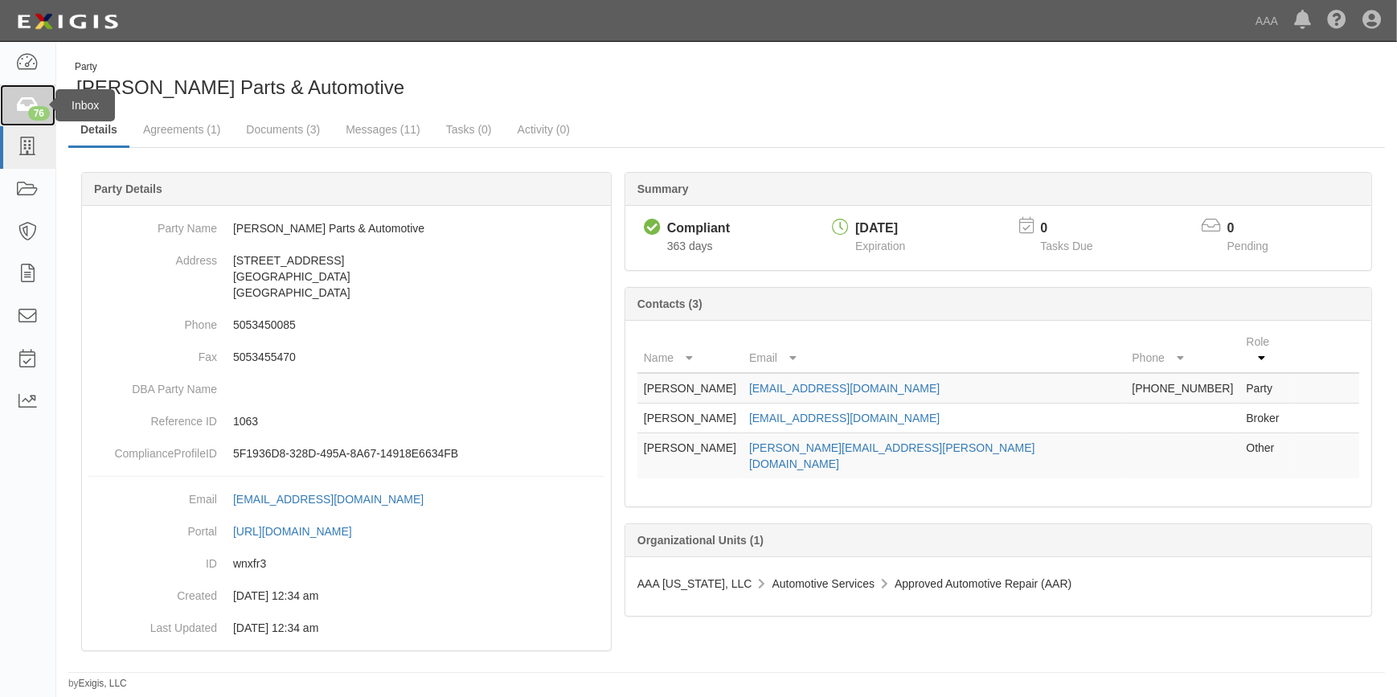
click at [31, 113] on div "76" at bounding box center [39, 113] width 22 height 14
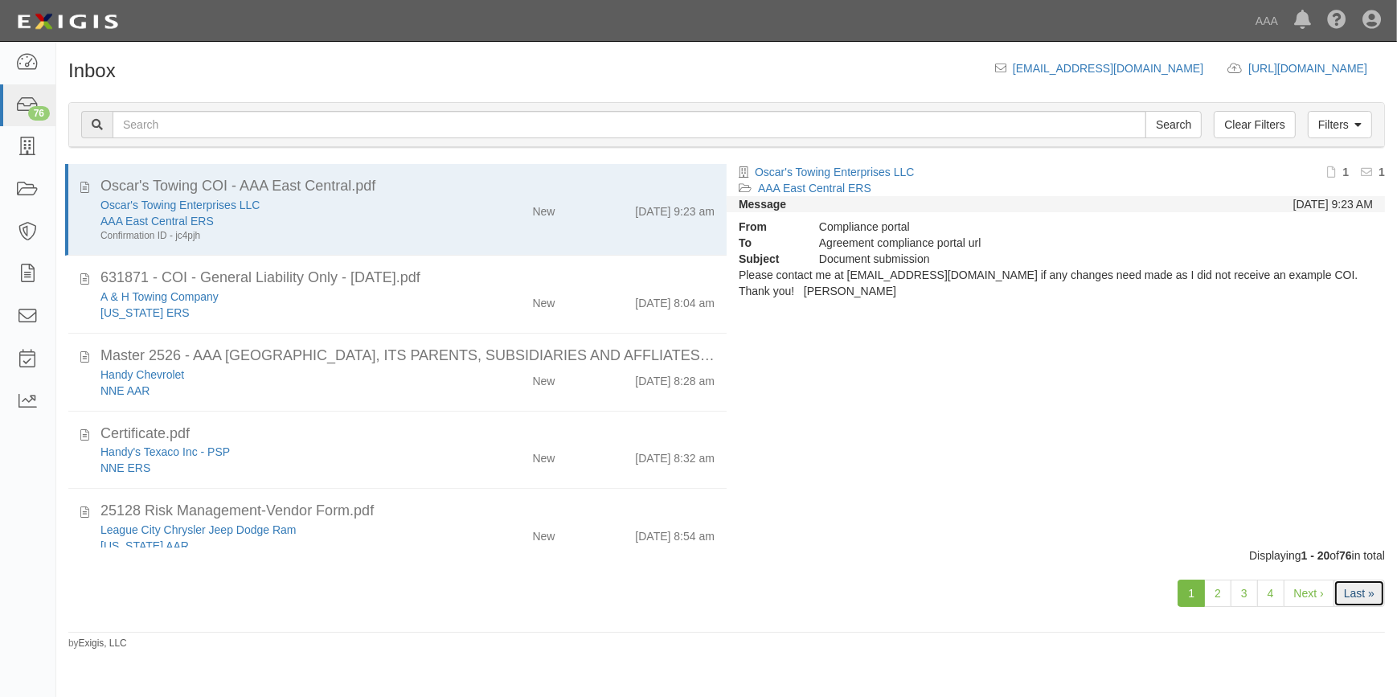
click at [1363, 592] on link "Last »" at bounding box center [1359, 593] width 51 height 27
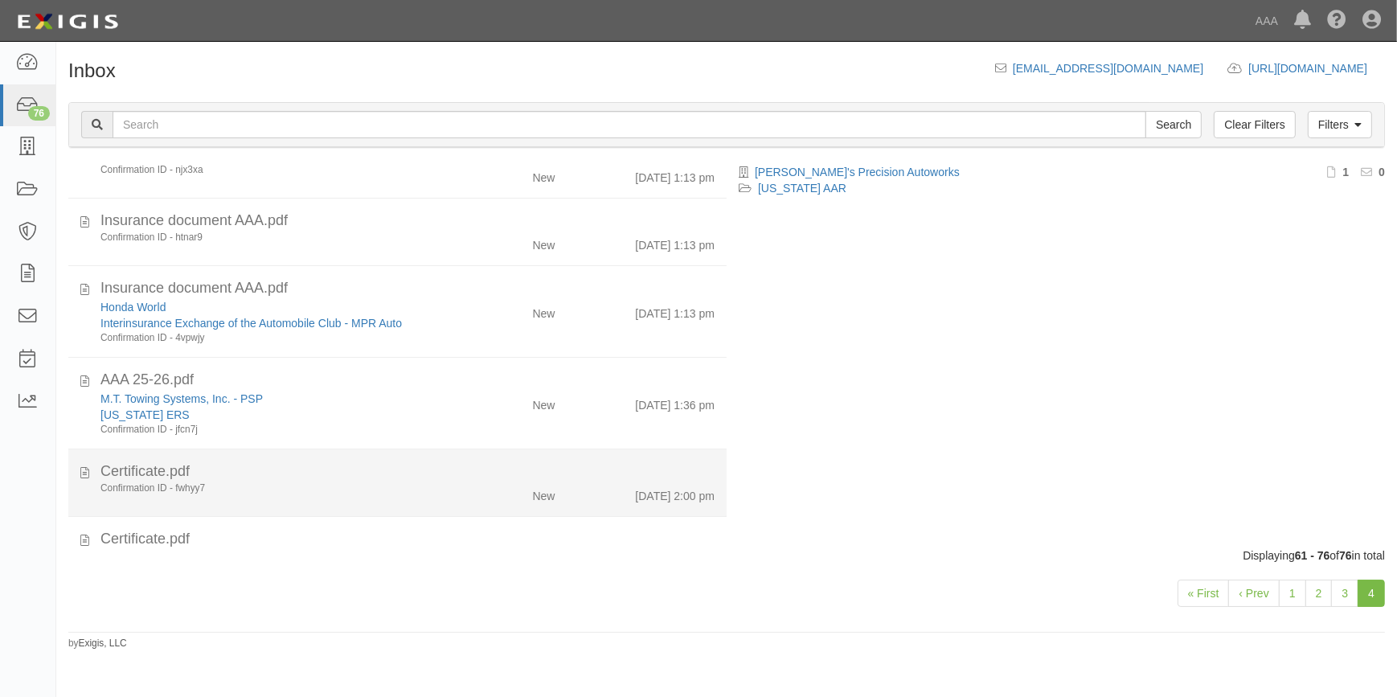
scroll to position [426, 0]
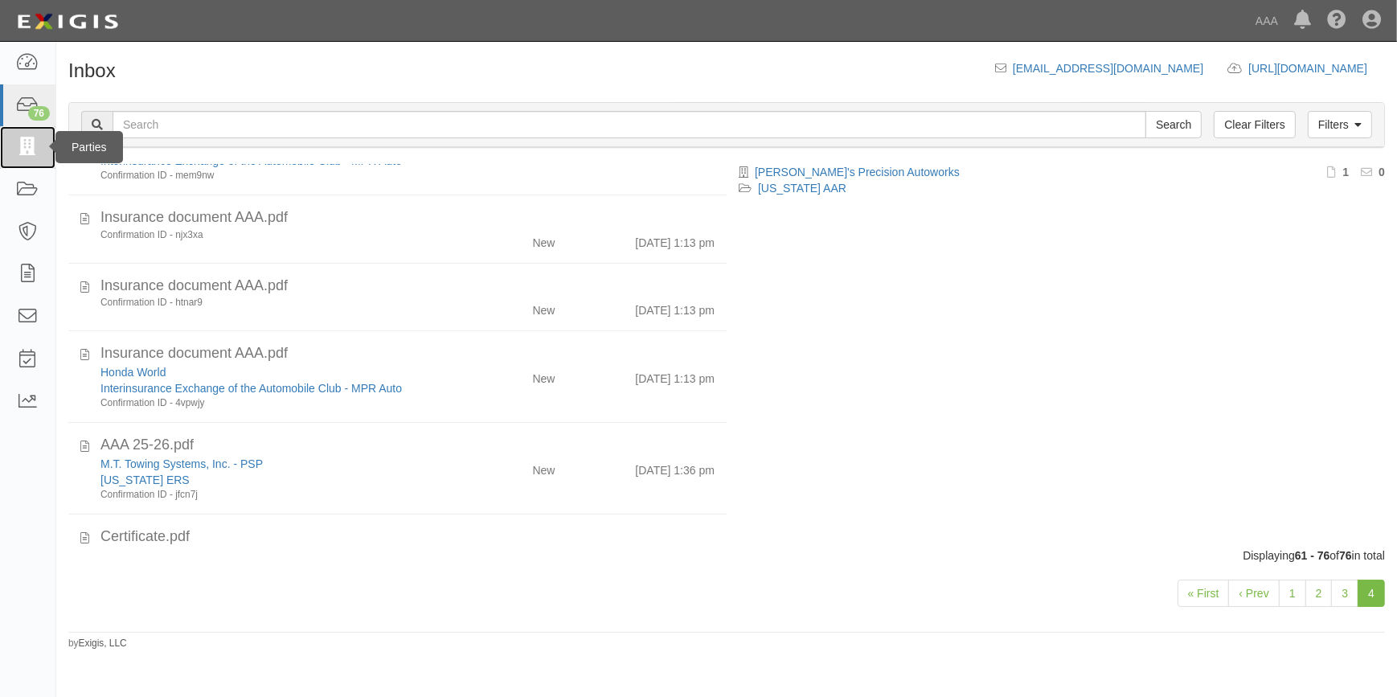
click at [23, 147] on icon at bounding box center [27, 147] width 23 height 18
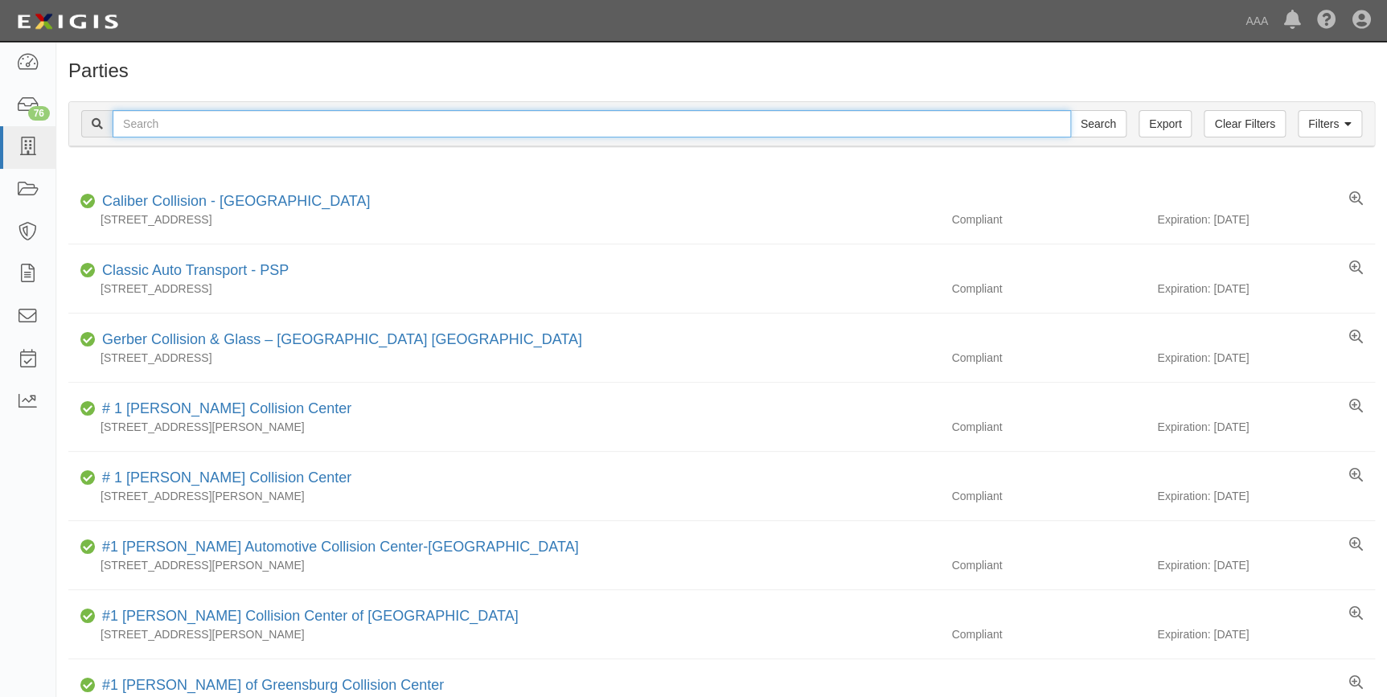
drag, startPoint x: 153, startPoint y: 120, endPoint x: 188, endPoint y: 144, distance: 42.8
click at [153, 120] on input "text" at bounding box center [592, 123] width 958 height 27
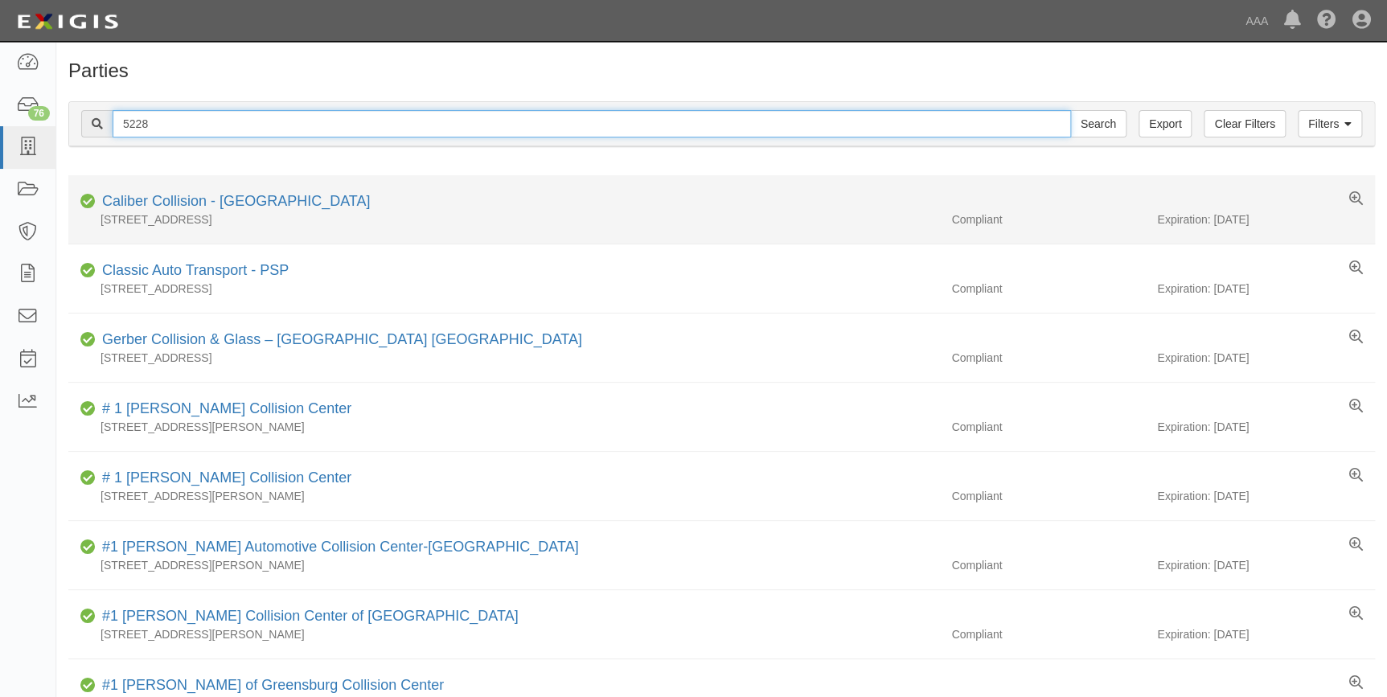
type input "5228"
click at [1070, 110] on input "Search" at bounding box center [1098, 123] width 56 height 27
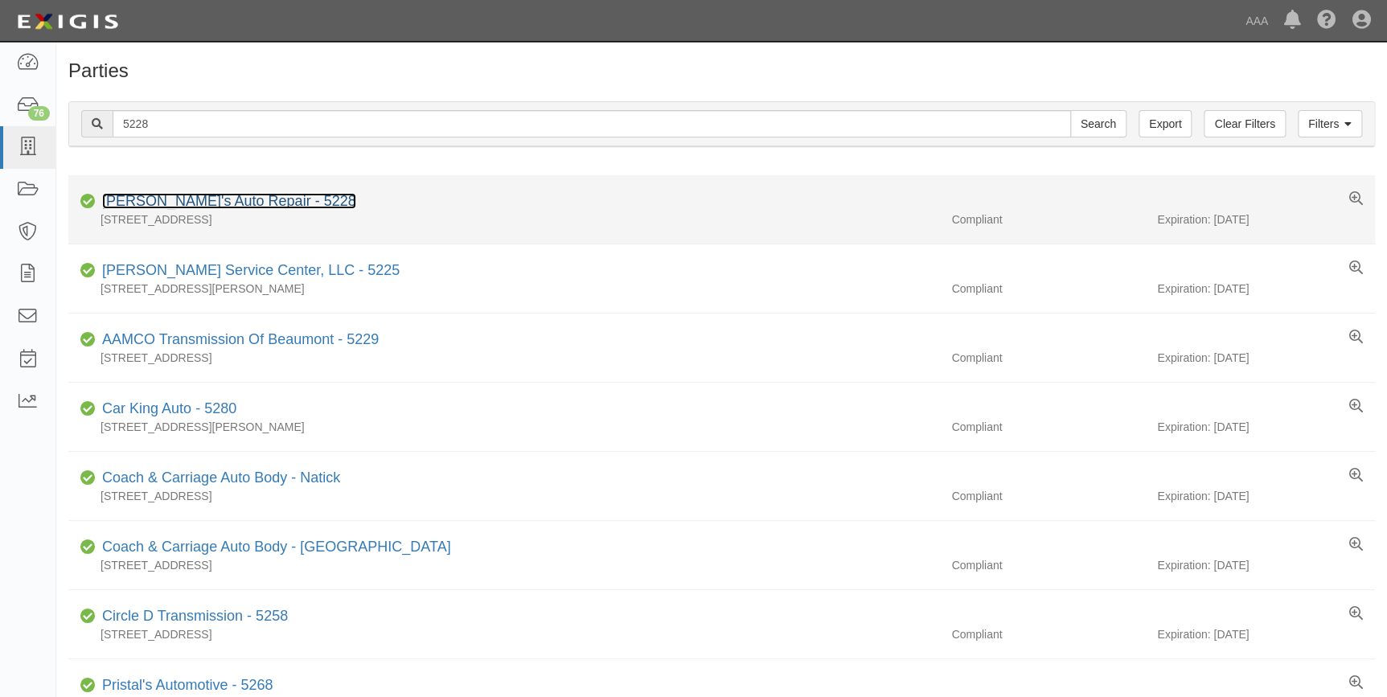
click at [166, 202] on link "[PERSON_NAME]'s Auto Repair - 5228" at bounding box center [229, 201] width 254 height 16
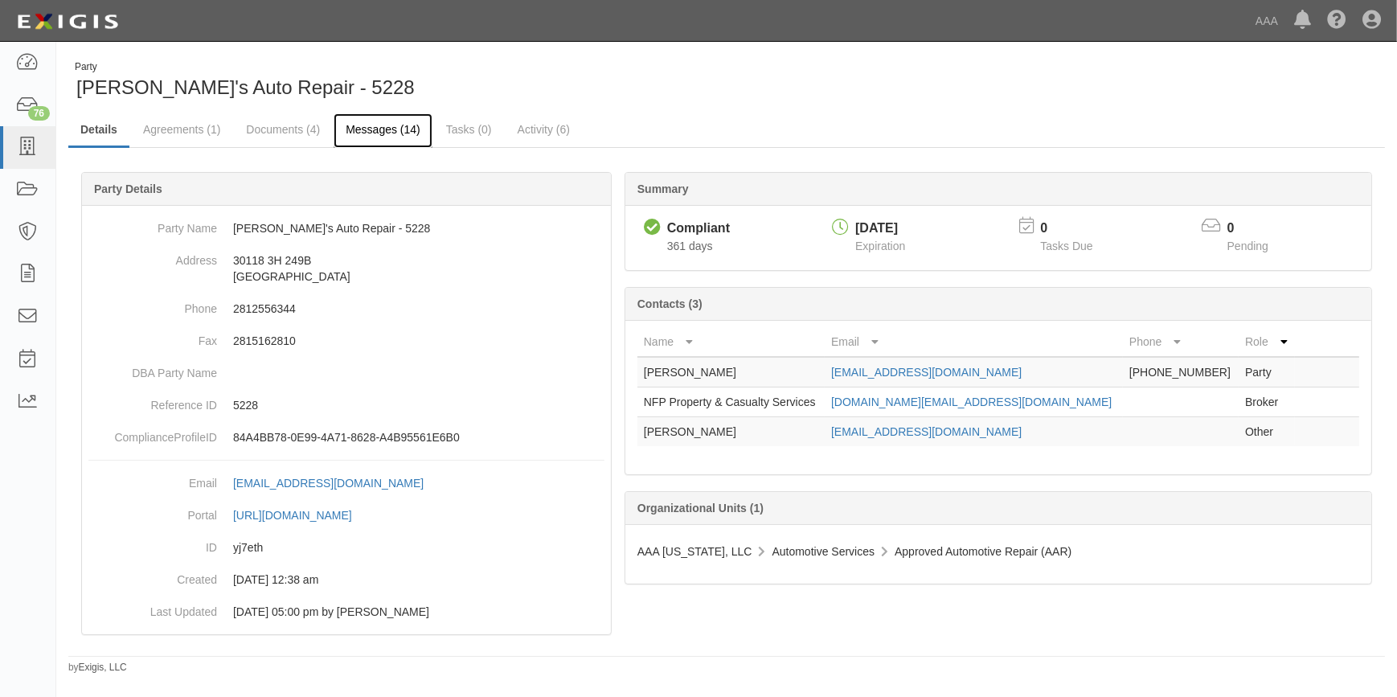
click at [371, 127] on link "Messages (14)" at bounding box center [383, 130] width 99 height 35
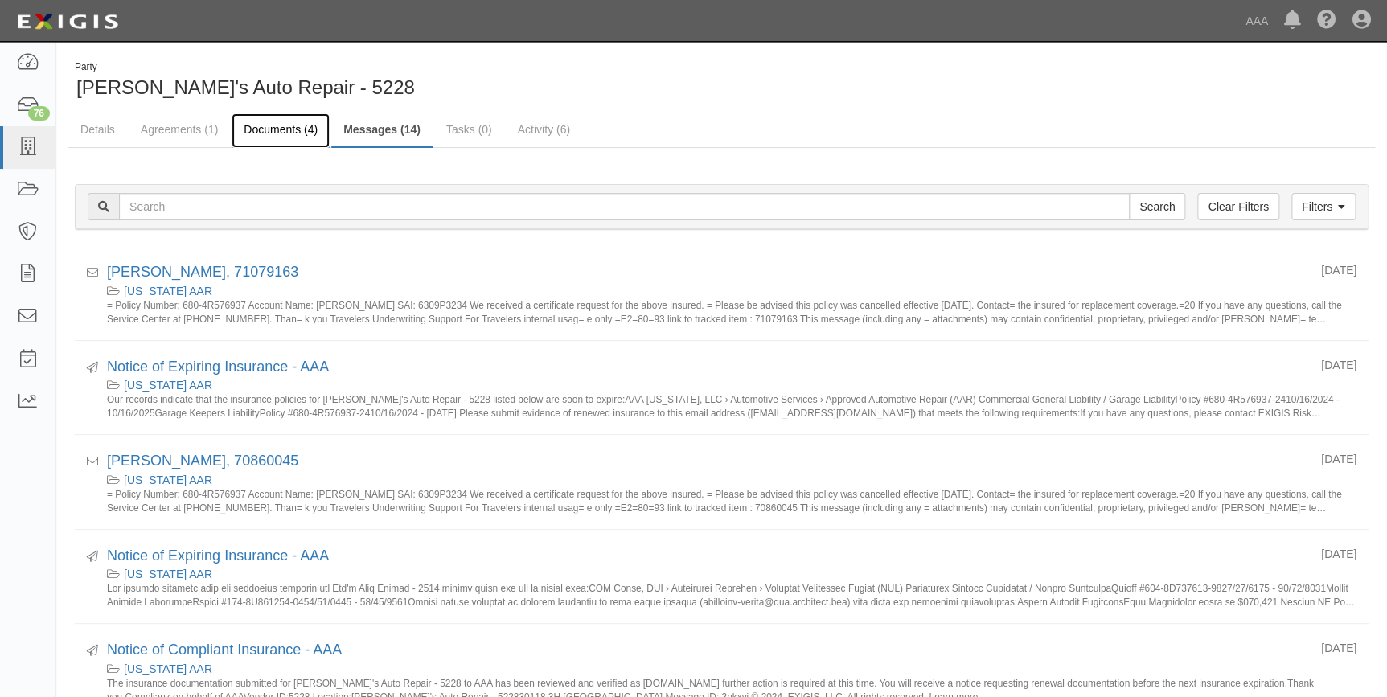
click at [289, 131] on link "Documents (4)" at bounding box center [281, 130] width 98 height 35
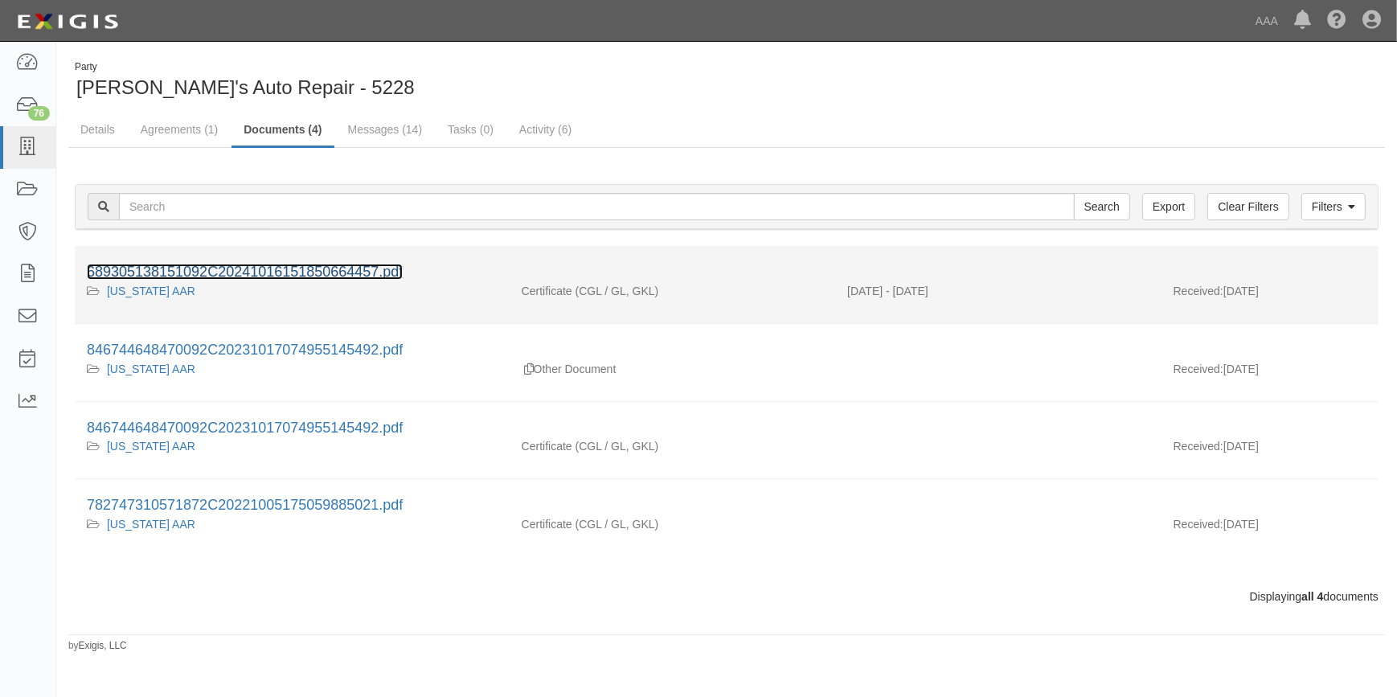
click at [249, 275] on link "689305138151092C20241016151850664457.pdf" at bounding box center [245, 272] width 316 height 16
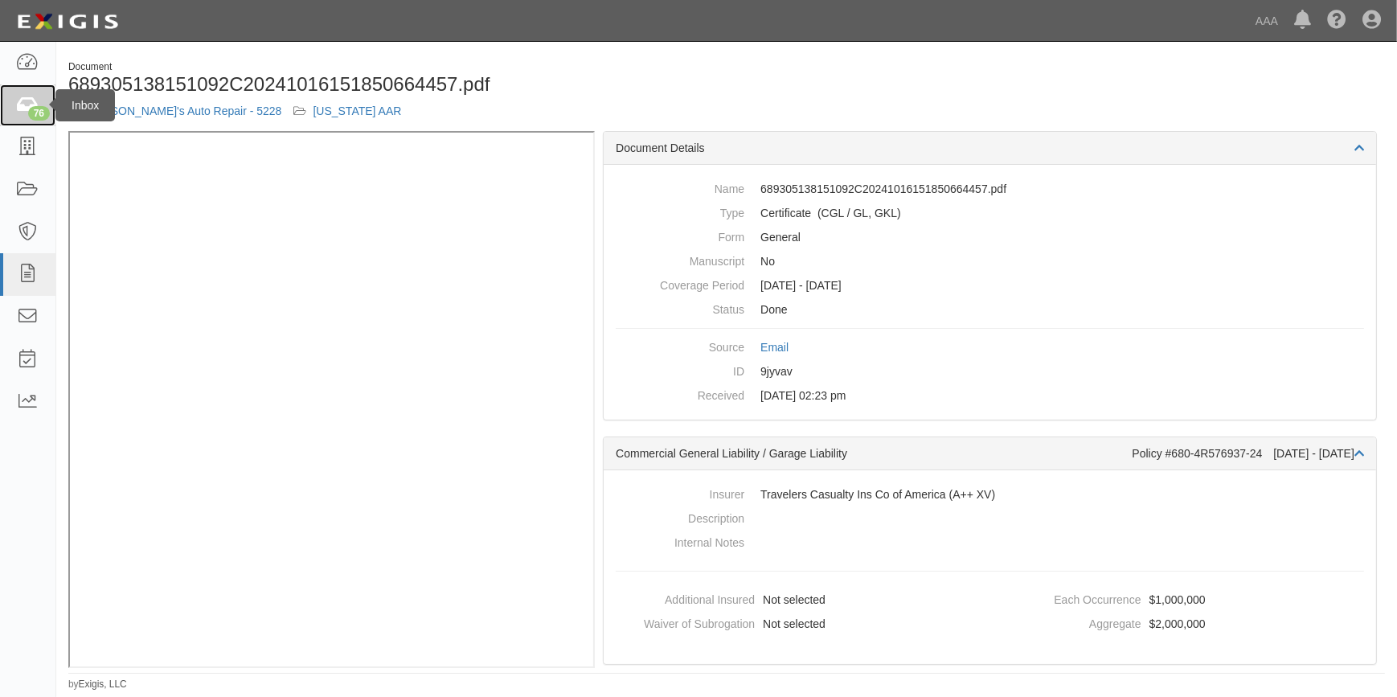
click at [21, 111] on icon at bounding box center [27, 105] width 23 height 18
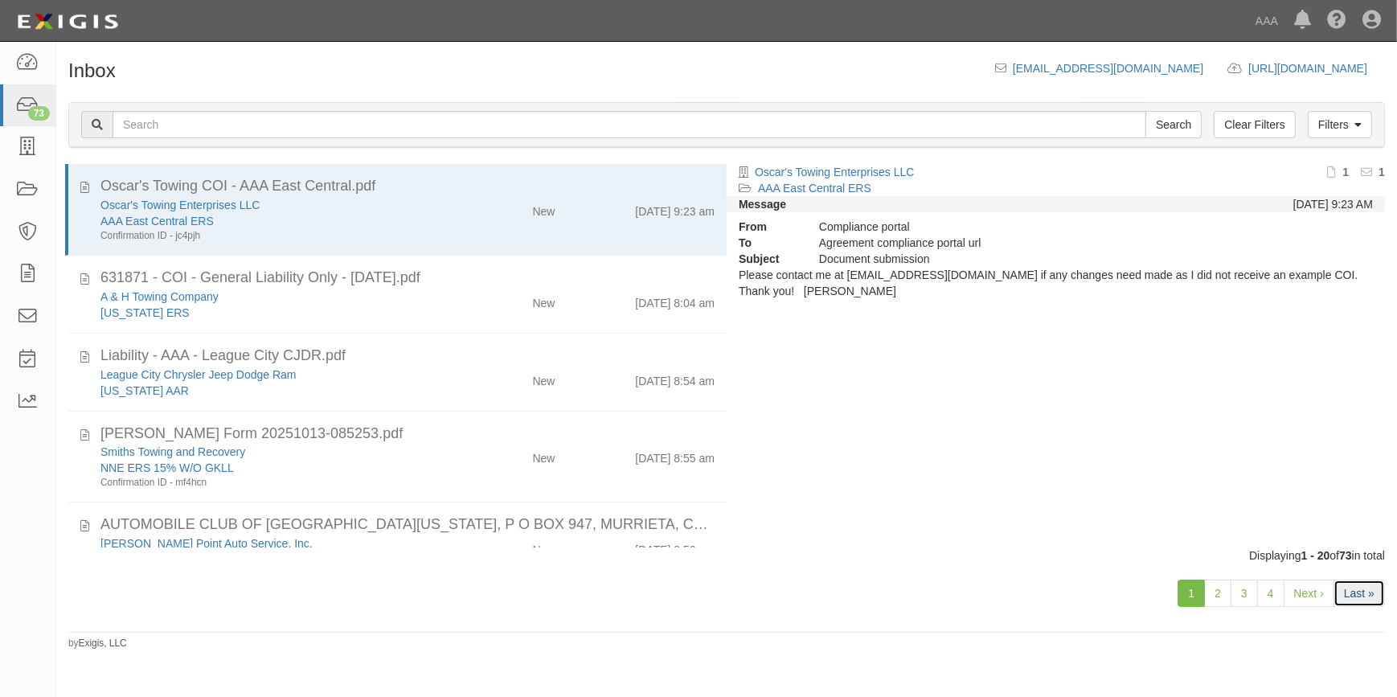
click at [1360, 601] on link "Last »" at bounding box center [1359, 593] width 51 height 27
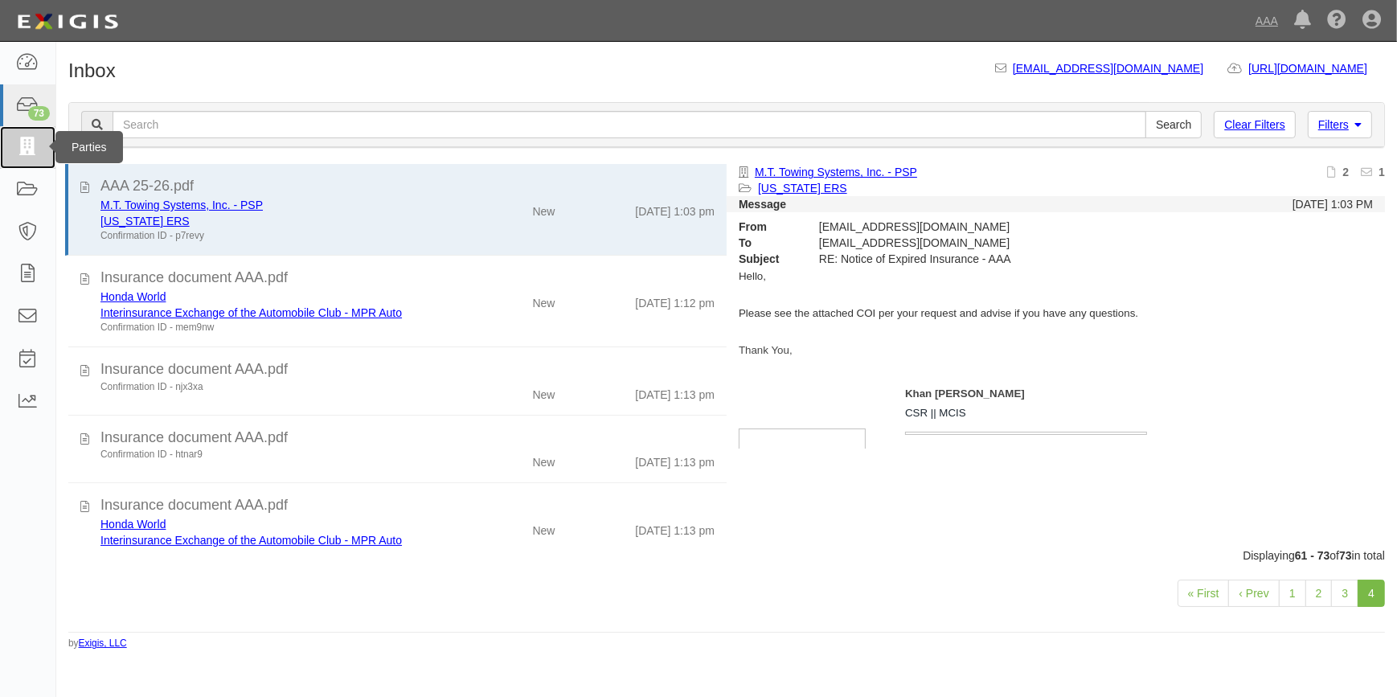
click at [27, 157] on link at bounding box center [27, 147] width 55 height 43
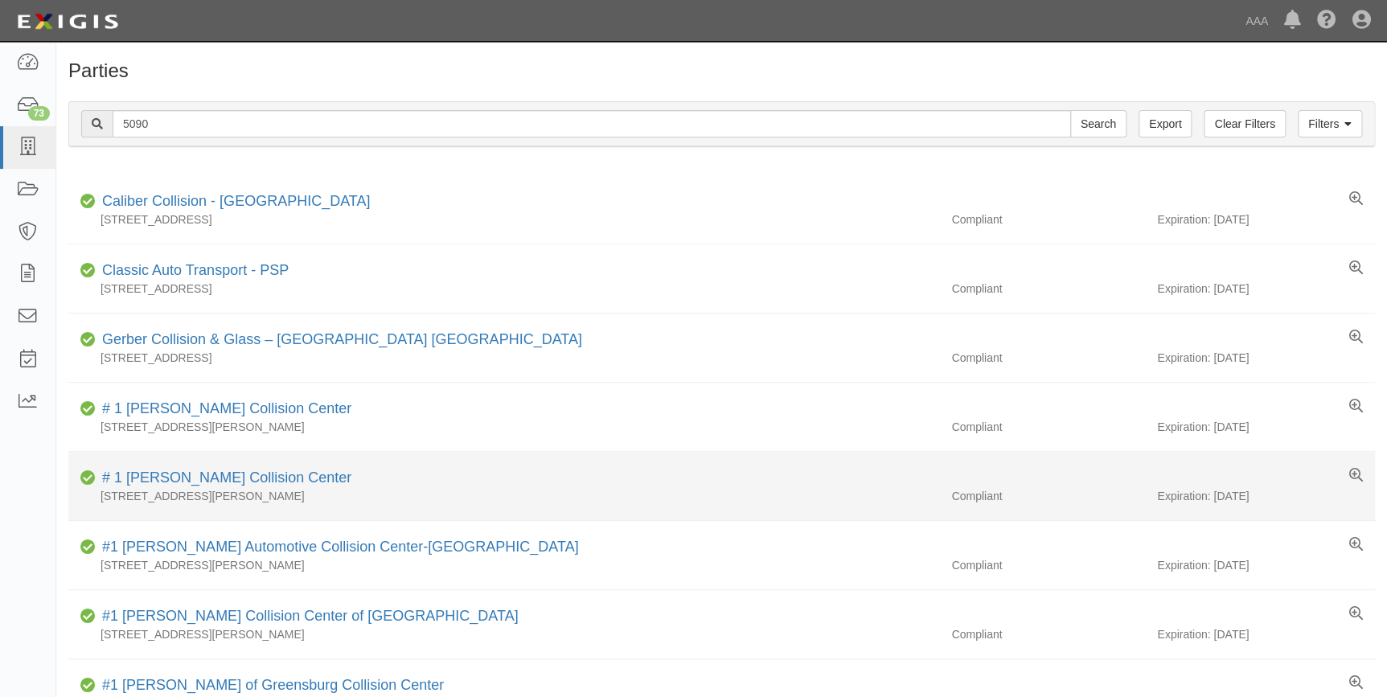
type input "5090"
click at [1070, 110] on input "Search" at bounding box center [1098, 123] width 56 height 27
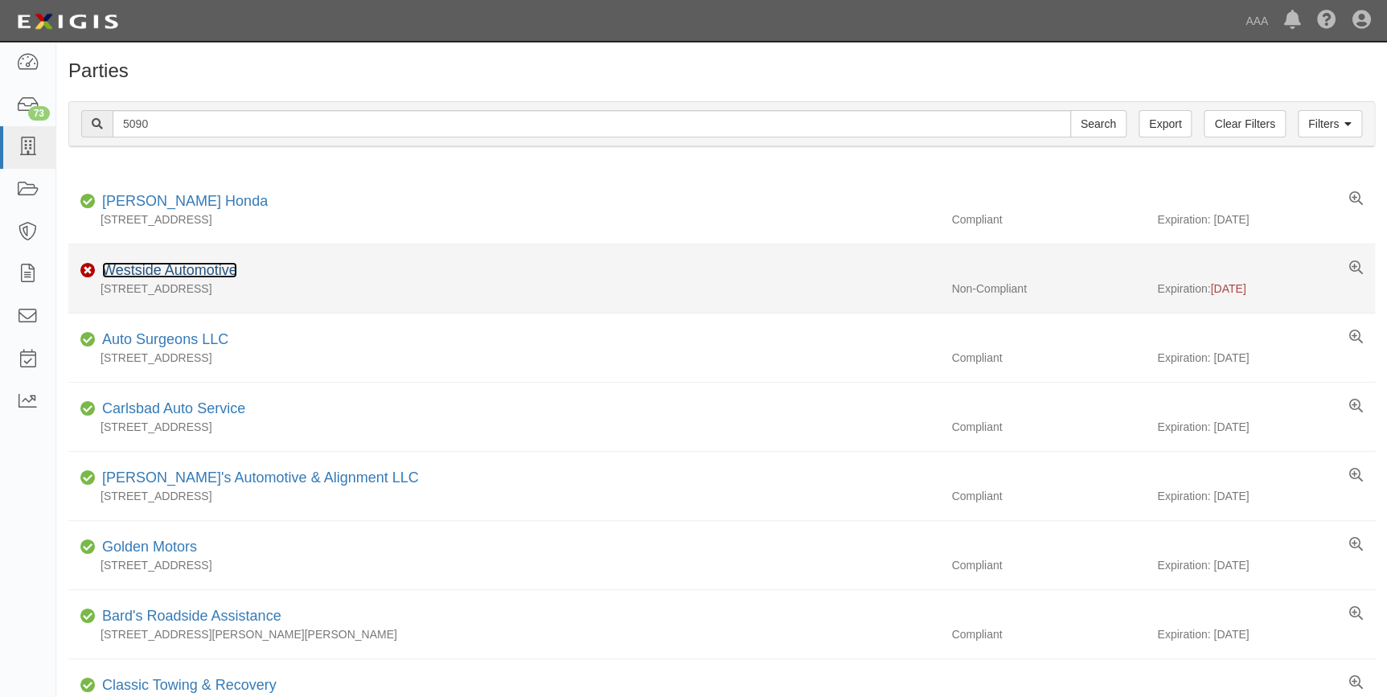
click at [188, 273] on link "Westside Automotive" at bounding box center [169, 270] width 135 height 16
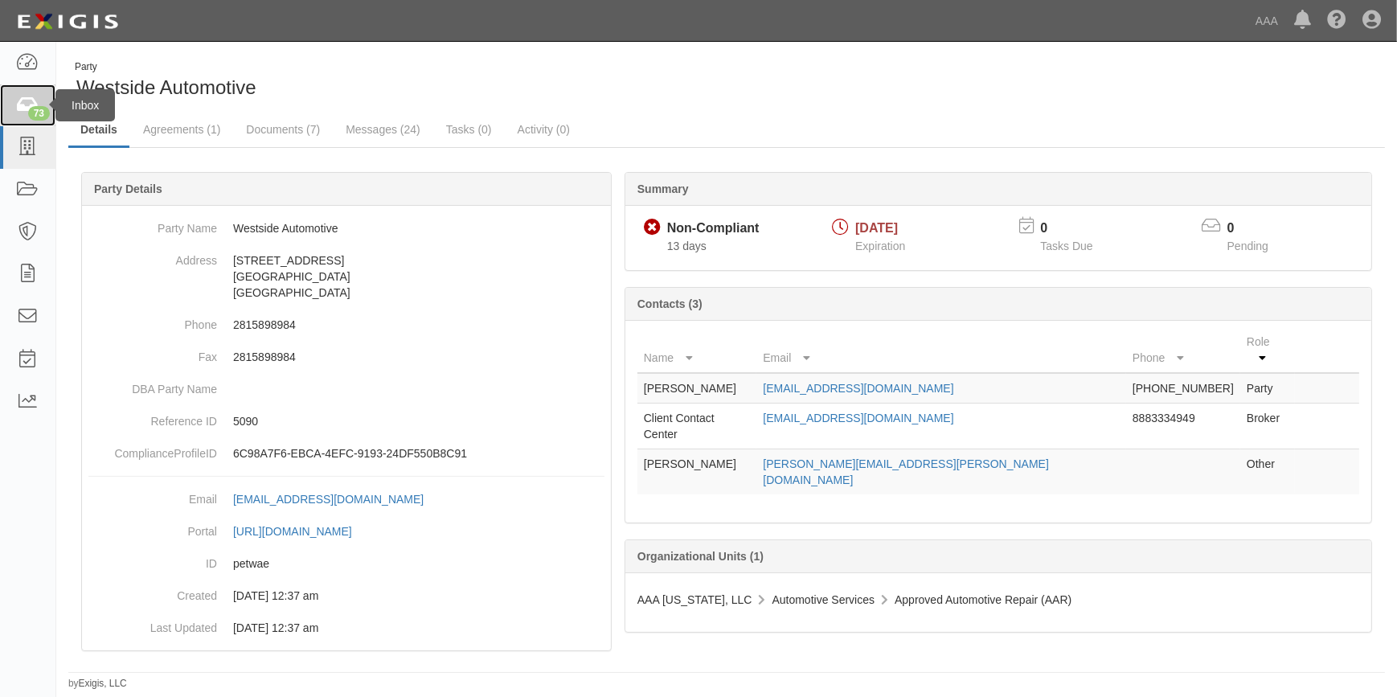
click at [33, 106] on div "73" at bounding box center [39, 113] width 22 height 14
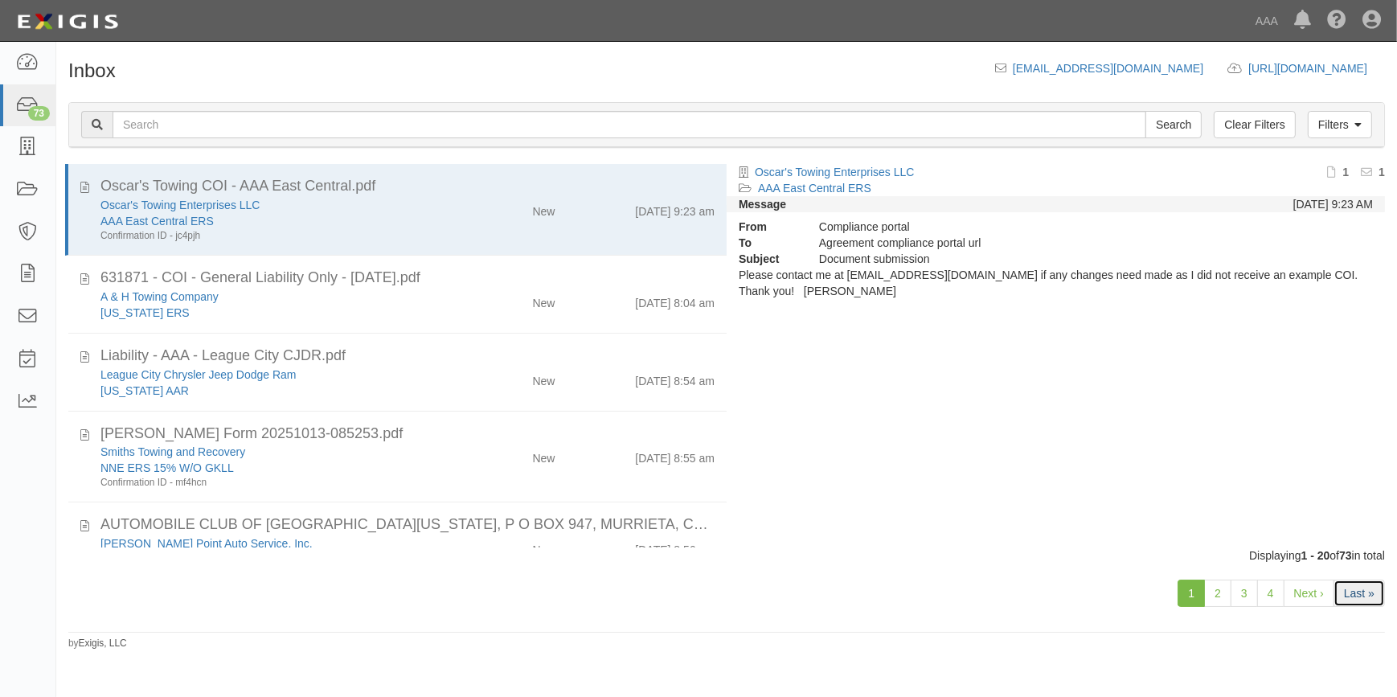
click at [1359, 586] on link "Last »" at bounding box center [1359, 593] width 51 height 27
